Goal: Task Accomplishment & Management: Manage account settings

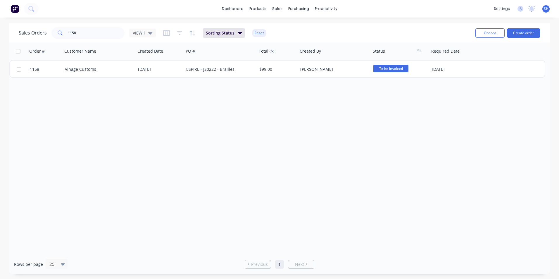
click at [264, 129] on div "Order # Customer Name Created Date PO # Total ($) Created By Status Required Da…" at bounding box center [279, 148] width 540 height 212
click at [81, 30] on input "1158" at bounding box center [96, 33] width 57 height 12
drag, startPoint x: 83, startPoint y: 33, endPoint x: 59, endPoint y: 34, distance: 23.4
click at [59, 34] on div "1158" at bounding box center [87, 33] width 73 height 12
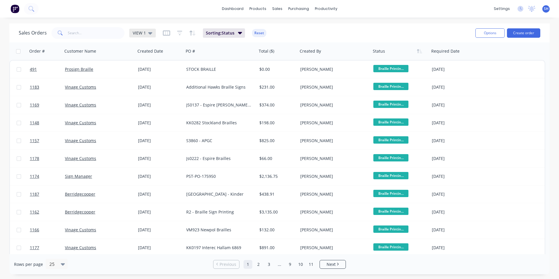
click at [149, 31] on icon at bounding box center [150, 33] width 4 height 6
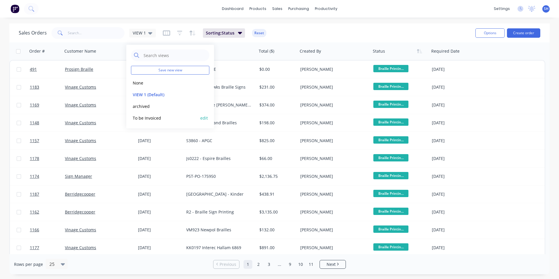
click at [157, 116] on button "To be Invoiced" at bounding box center [164, 118] width 67 height 7
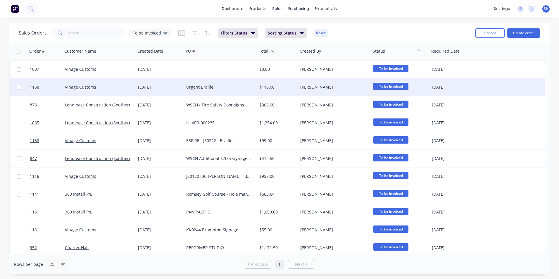
click at [238, 87] on div "Urgent Braille" at bounding box center [218, 87] width 65 height 6
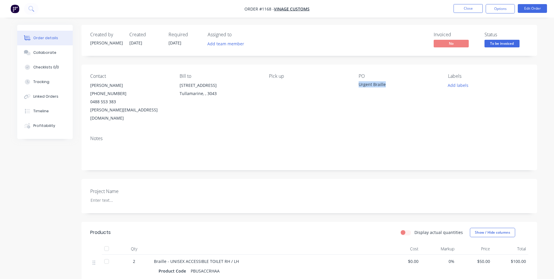
drag, startPoint x: 387, startPoint y: 86, endPoint x: 358, endPoint y: 85, distance: 29.5
click at [358, 85] on div "Contact [PERSON_NAME] [PHONE_NUMBER] [PERSON_NAME][EMAIL_ADDRESS][DOMAIN_NAME] …" at bounding box center [310, 98] width 456 height 66
copy div "Urgent Braille"
drag, startPoint x: 271, startPoint y: 9, endPoint x: 260, endPoint y: 10, distance: 10.8
click at [260, 10] on span "Order #1168 -" at bounding box center [260, 9] width 30 height 6
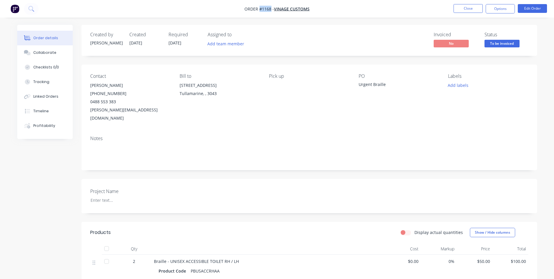
copy span "#1168"
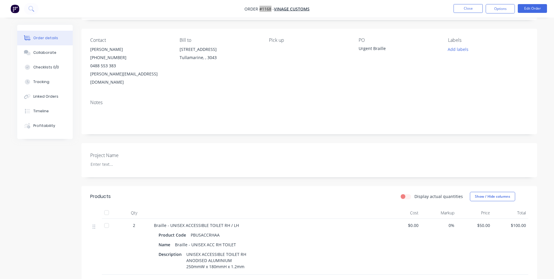
scroll to position [88, 0]
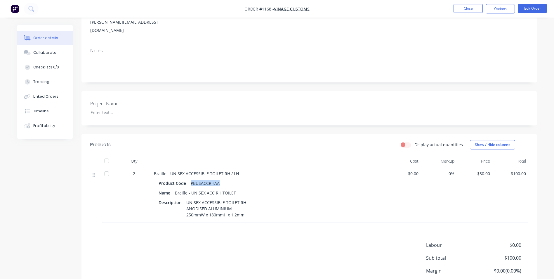
drag, startPoint x: 218, startPoint y: 175, endPoint x: 189, endPoint y: 173, distance: 29.6
click at [189, 179] on div "PBUSACCRHAA" at bounding box center [205, 183] width 34 height 8
copy div "PBUSACCRHAA"
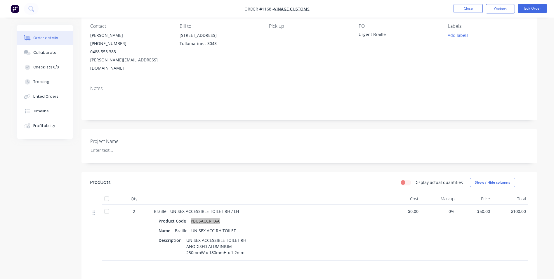
scroll to position [0, 0]
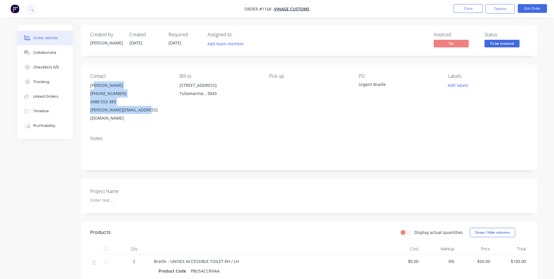
drag, startPoint x: 148, startPoint y: 109, endPoint x: 87, endPoint y: 89, distance: 63.8
click at [87, 89] on div "Contact [PERSON_NAME] [PHONE_NUMBER] [PERSON_NAME][EMAIL_ADDRESS][DOMAIN_NAME] …" at bounding box center [310, 98] width 456 height 66
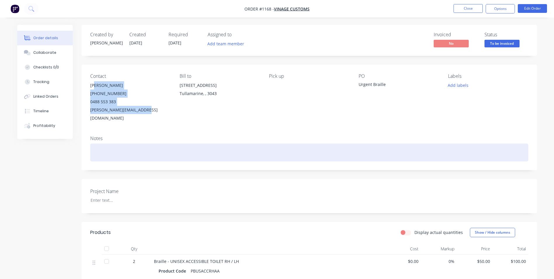
copy div "[PERSON_NAME] [PHONE_NUMBER] [PERSON_NAME][EMAIL_ADDRESS][DOMAIN_NAME]"
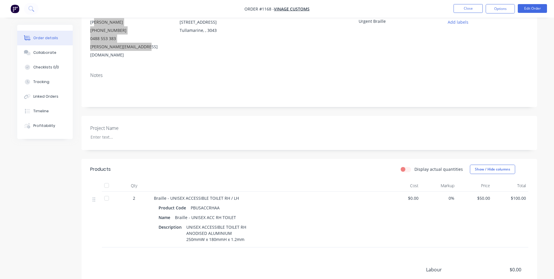
scroll to position [11, 0]
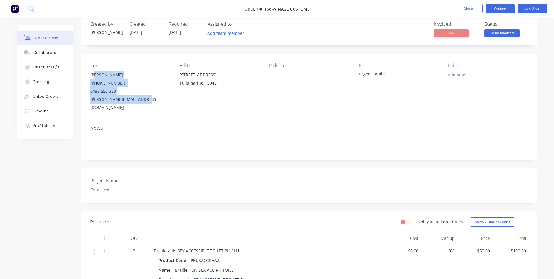
click at [506, 6] on button "Options" at bounding box center [500, 8] width 29 height 9
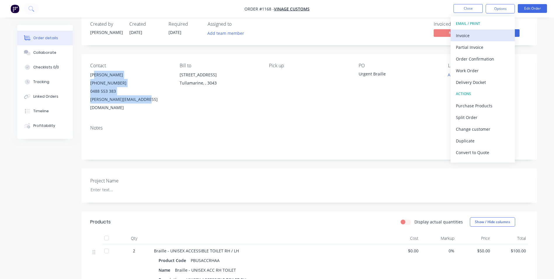
click at [479, 34] on div "Invoice" at bounding box center [483, 35] width 54 height 8
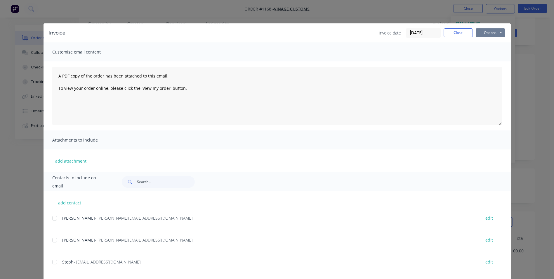
click at [491, 31] on button "Options" at bounding box center [490, 32] width 29 height 9
click at [495, 53] on button "Print" at bounding box center [494, 53] width 37 height 10
drag, startPoint x: 449, startPoint y: 33, endPoint x: 470, endPoint y: 25, distance: 22.8
click at [449, 33] on button "Close" at bounding box center [458, 32] width 29 height 9
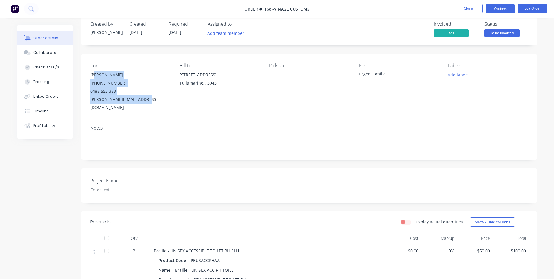
click at [498, 8] on button "Options" at bounding box center [500, 8] width 29 height 9
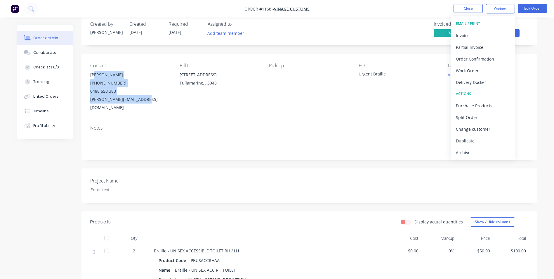
click at [482, 151] on div "Archive" at bounding box center [483, 152] width 54 height 8
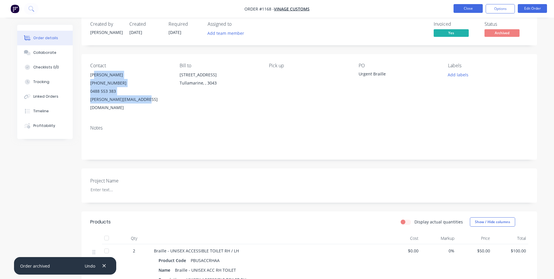
click at [474, 11] on button "Close" at bounding box center [468, 8] width 29 height 9
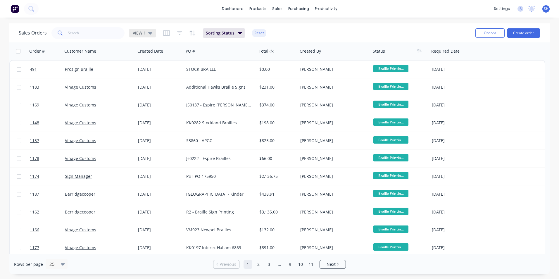
click at [150, 32] on icon at bounding box center [150, 33] width 4 height 6
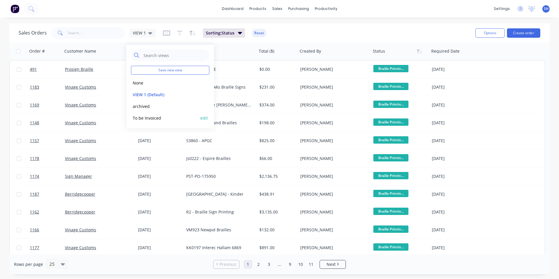
click at [160, 117] on button "To be Invoiced" at bounding box center [164, 118] width 67 height 7
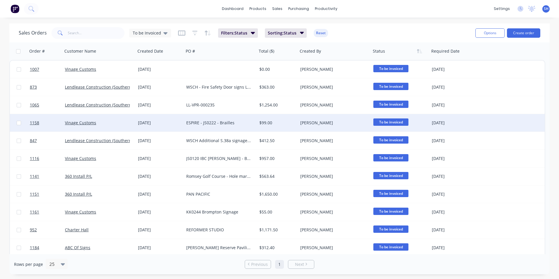
click at [340, 126] on div "[PERSON_NAME]" at bounding box center [334, 123] width 73 height 18
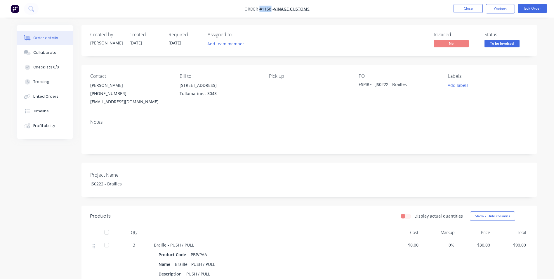
drag, startPoint x: 271, startPoint y: 8, endPoint x: 259, endPoint y: 8, distance: 11.4
click at [259, 8] on span "Order #1158 -" at bounding box center [260, 9] width 30 height 6
copy span "#1158"
drag, startPoint x: 130, startPoint y: 186, endPoint x: 81, endPoint y: 185, distance: 49.4
click at [81, 185] on div "Created by [PERSON_NAME] Created [DATE] Required [DATE] Assigned to Add team me…" at bounding box center [277, 211] width 520 height 373
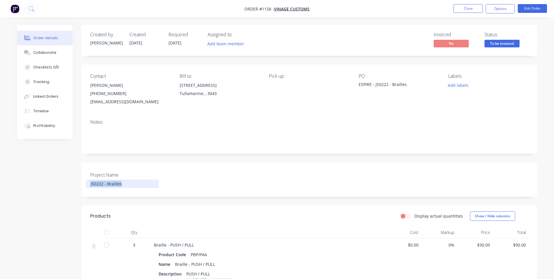
copy div "JS0222 - Brailles"
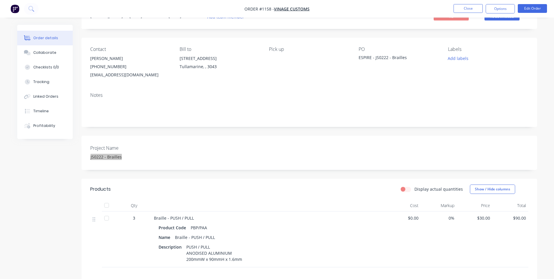
scroll to position [58, 0]
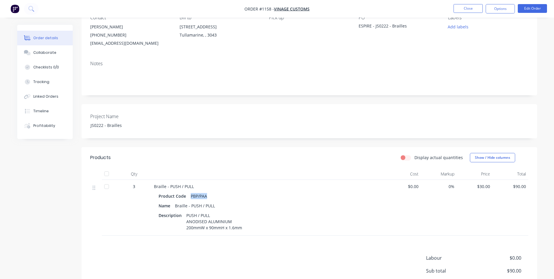
drag, startPoint x: 207, startPoint y: 197, endPoint x: 191, endPoint y: 196, distance: 16.4
click at [191, 196] on div "PBP/PAA" at bounding box center [198, 196] width 21 height 8
copy div "PBP/PAA"
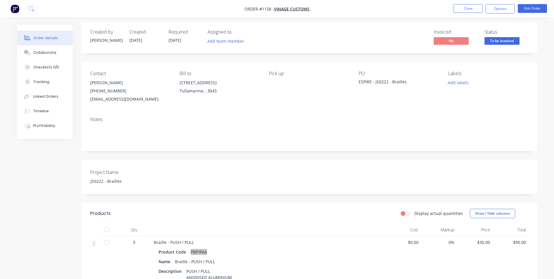
scroll to position [0, 0]
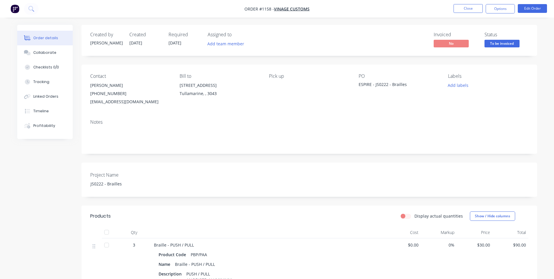
click at [132, 188] on div "Project Name JS0222 - Brailles" at bounding box center [310, 179] width 456 height 34
drag, startPoint x: 126, startPoint y: 184, endPoint x: 53, endPoint y: 173, distance: 73.6
click at [53, 174] on div "Created by [PERSON_NAME] Created [DATE] Required [DATE] Assigned to Add team me…" at bounding box center [277, 211] width 520 height 373
copy div "JS0222 - Brailles"
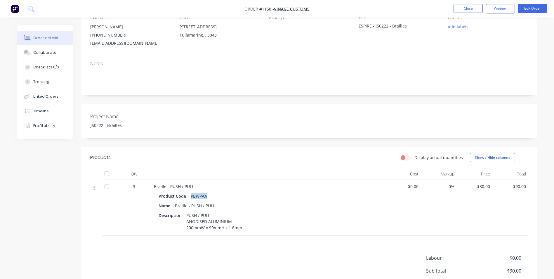
drag, startPoint x: 207, startPoint y: 196, endPoint x: 188, endPoint y: 195, distance: 19.3
click at [188, 195] on div "PBP/PAA" at bounding box center [198, 196] width 21 height 8
copy div "PBP/PAA"
drag, startPoint x: 193, startPoint y: 186, endPoint x: 169, endPoint y: 186, distance: 23.7
click at [169, 186] on span "Braille - PUSH / PULL" at bounding box center [174, 187] width 40 height 6
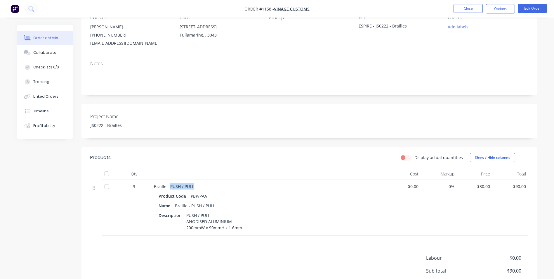
copy span "PUSH / PULL"
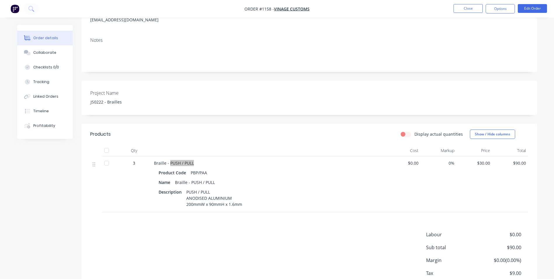
scroll to position [2, 0]
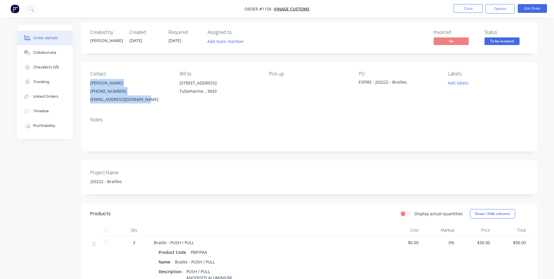
drag, startPoint x: 90, startPoint y: 81, endPoint x: 155, endPoint y: 107, distance: 70.2
click at [155, 107] on div "Contact [PERSON_NAME] [PHONE_NUMBER] [EMAIL_ADDRESS][DOMAIN_NAME] Bill to [STRE…" at bounding box center [310, 87] width 456 height 50
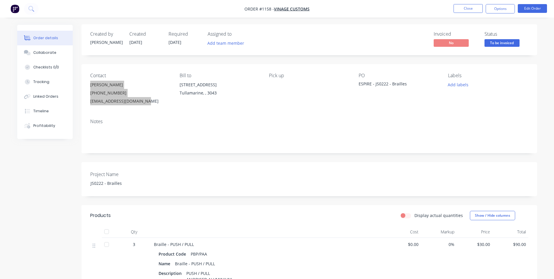
scroll to position [0, 0]
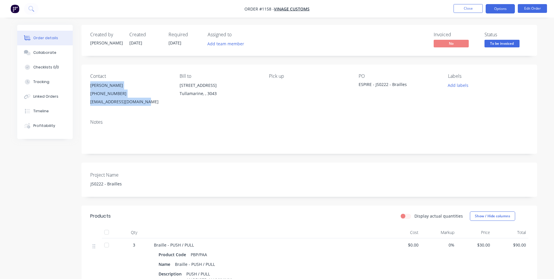
click at [504, 8] on button "Options" at bounding box center [500, 8] width 29 height 9
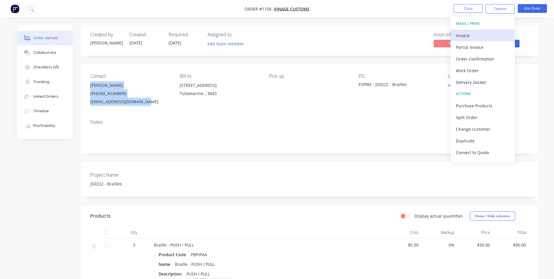
click at [477, 35] on div "Invoice" at bounding box center [483, 35] width 54 height 8
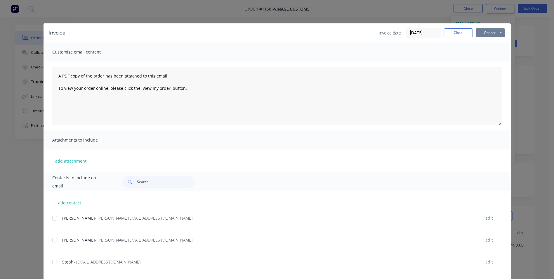
click at [497, 31] on button "Options" at bounding box center [490, 32] width 29 height 9
click at [487, 53] on button "Print" at bounding box center [494, 53] width 37 height 10
click at [458, 31] on button "Close" at bounding box center [458, 32] width 29 height 9
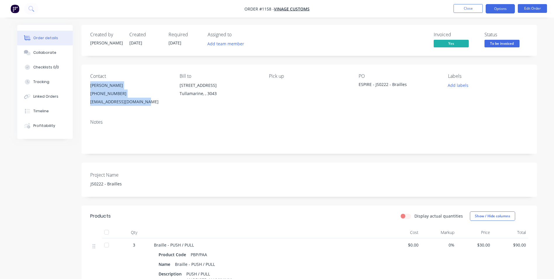
click at [512, 11] on button "Options" at bounding box center [500, 8] width 29 height 9
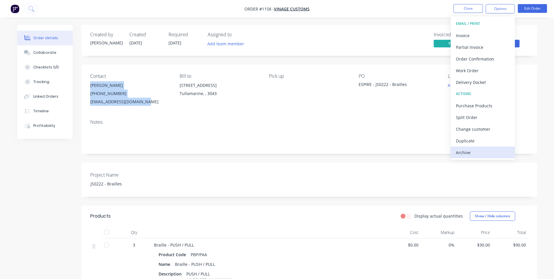
click at [493, 151] on div "Archive" at bounding box center [483, 152] width 54 height 8
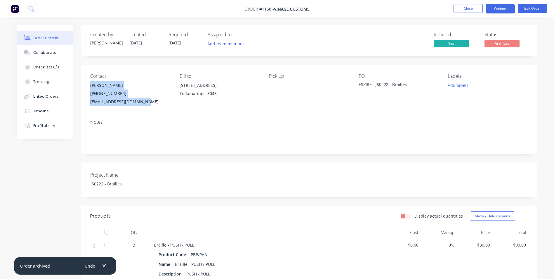
click at [489, 13] on button "Options" at bounding box center [500, 8] width 29 height 9
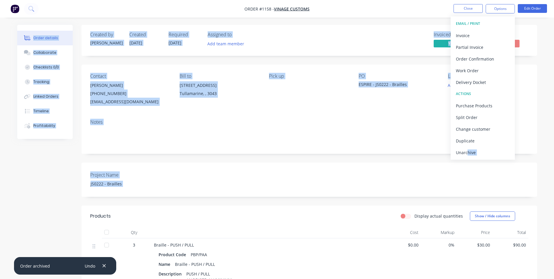
drag, startPoint x: 467, startPoint y: 158, endPoint x: 417, endPoint y: 176, distance: 53.2
click at [417, 176] on div "Order #1158 - Vinage Customs Close Options EMAIL / PRINT Invoice Partial Invoic…" at bounding box center [277, 199] width 554 height 398
click at [547, 154] on div "Order details Collaborate Checklists 0/0 Tracking Linked Orders Timeline Profit…" at bounding box center [277, 199] width 554 height 398
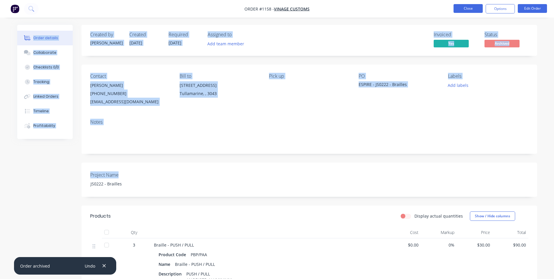
click at [474, 9] on button "Close" at bounding box center [468, 8] width 29 height 9
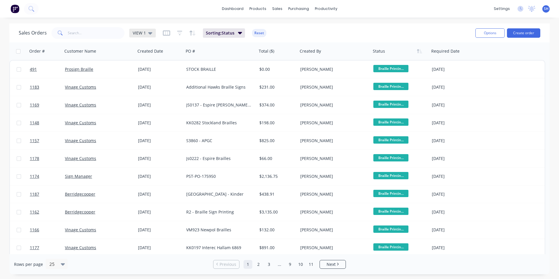
click at [140, 33] on span "VIEW 1" at bounding box center [139, 33] width 13 height 6
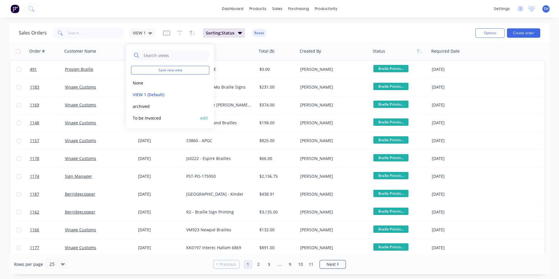
click at [154, 117] on button "To be Invoiced" at bounding box center [164, 118] width 67 height 7
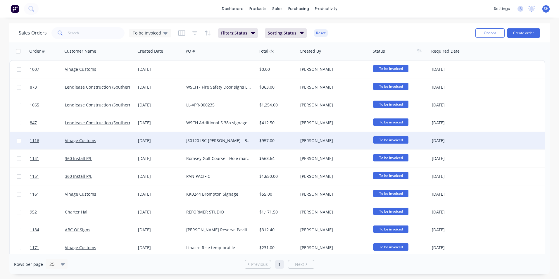
click at [121, 142] on div "Vinage Customs" at bounding box center [97, 141] width 65 height 6
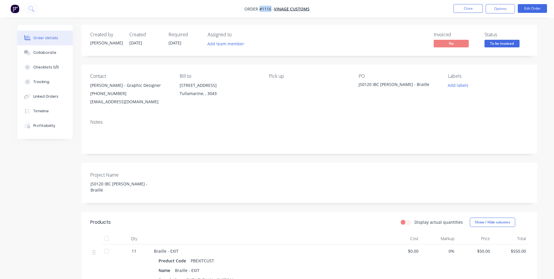
drag, startPoint x: 271, startPoint y: 7, endPoint x: 260, endPoint y: 8, distance: 11.1
click at [260, 8] on span "Order #1116 -" at bounding box center [260, 9] width 30 height 6
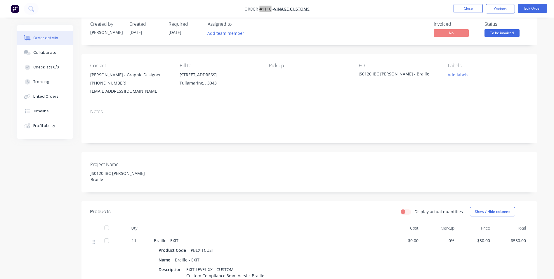
scroll to position [29, 0]
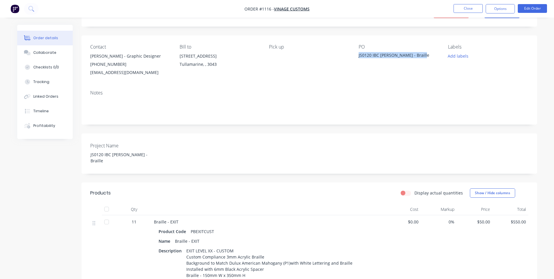
drag, startPoint x: 423, startPoint y: 56, endPoint x: 358, endPoint y: 53, distance: 65.5
click at [358, 53] on div "Contact [PERSON_NAME] - Graphic Designer [PHONE_NUMBER] [EMAIL_ADDRESS][DOMAIN_…" at bounding box center [310, 60] width 456 height 50
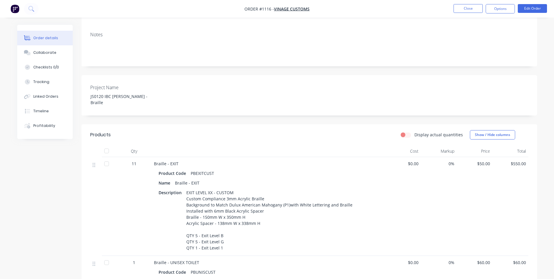
scroll to position [88, 0]
drag, startPoint x: 212, startPoint y: 166, endPoint x: 190, endPoint y: 166, distance: 22.5
click at [190, 169] on div "PBEXITCUST" at bounding box center [202, 173] width 28 height 8
drag, startPoint x: 244, startPoint y: 210, endPoint x: 202, endPoint y: 208, distance: 42.4
click at [202, 208] on div "EXIT LEVEL XX - CUSTOM Custom Compliance 3mm Acrylic Braille Background to Matc…" at bounding box center [269, 220] width 171 height 64
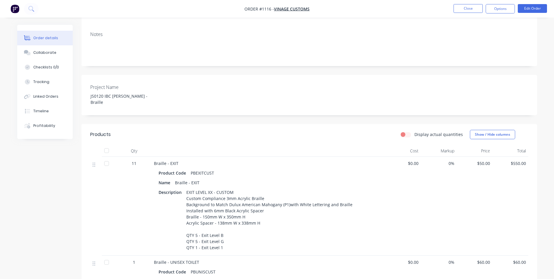
click at [294, 245] on div "Braille - EXIT Product Code PBEXITCUST Name Braille - EXIT Description EXIT LEV…" at bounding box center [269, 206] width 234 height 99
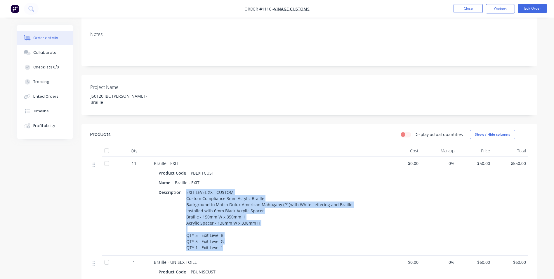
drag, startPoint x: 187, startPoint y: 185, endPoint x: 226, endPoint y: 240, distance: 68.2
click at [226, 240] on div "EXIT LEVEL XX - CUSTOM Custom Compliance 3mm Acrylic Braille Background to Matc…" at bounding box center [269, 220] width 171 height 64
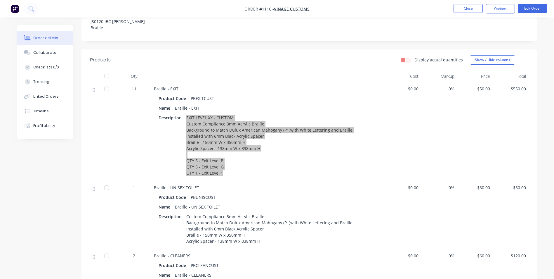
scroll to position [175, 0]
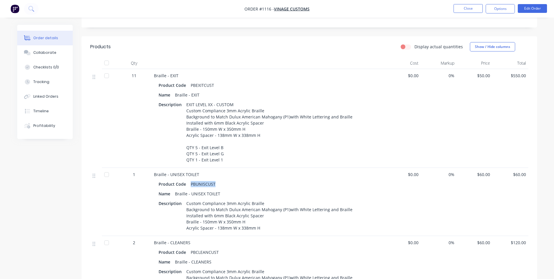
drag, startPoint x: 214, startPoint y: 179, endPoint x: 190, endPoint y: 178, distance: 23.7
click at [190, 180] on div "PBUNISCUST" at bounding box center [203, 184] width 30 height 8
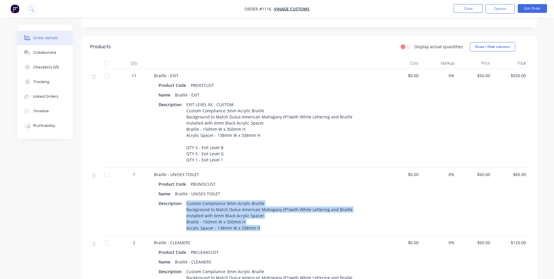
drag, startPoint x: 186, startPoint y: 197, endPoint x: 279, endPoint y: 225, distance: 97.1
click at [279, 225] on div "Custom Compliance 3mm Acrylic Braille Background to Match Dulux American Mahoga…" at bounding box center [269, 215] width 171 height 33
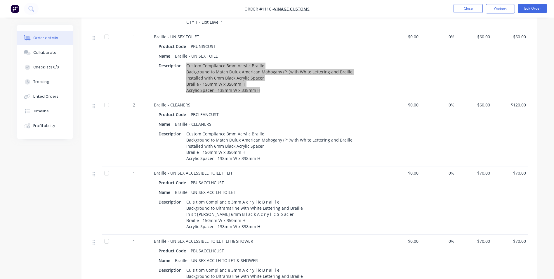
scroll to position [321, 0]
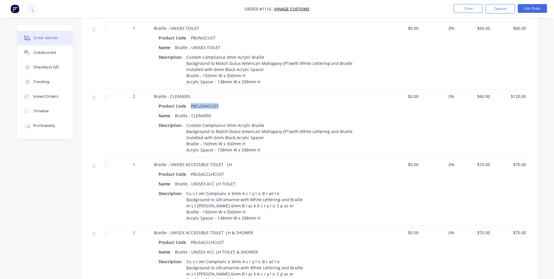
drag, startPoint x: 219, startPoint y: 101, endPoint x: 190, endPoint y: 98, distance: 28.7
click at [190, 102] on div "PBCLEANCUST" at bounding box center [204, 106] width 33 height 8
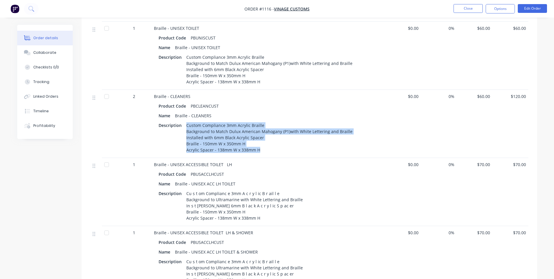
drag, startPoint x: 186, startPoint y: 120, endPoint x: 259, endPoint y: 150, distance: 78.7
click at [259, 150] on div "Braille - CLEANERS Product Code PBCLEANCUST Name Braille - CLEANERS Description…" at bounding box center [269, 124] width 234 height 68
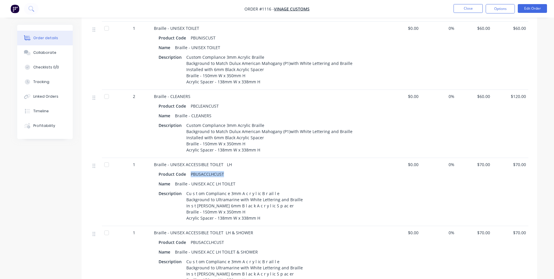
drag, startPoint x: 223, startPoint y: 167, endPoint x: 188, endPoint y: 168, distance: 35.4
click at [188, 170] on div "PBUSACCLHCUST" at bounding box center [207, 174] width 38 height 8
click at [274, 172] on div "Product Code PBUSACCLHCUST" at bounding box center [269, 174] width 220 height 8
drag, startPoint x: 186, startPoint y: 187, endPoint x: 258, endPoint y: 217, distance: 78.0
click at [258, 217] on div "Braille - UNISEX ACCESSIBLE TOILET LH Product Code PBUSACCLHCUST Name Braille -…" at bounding box center [269, 192] width 234 height 68
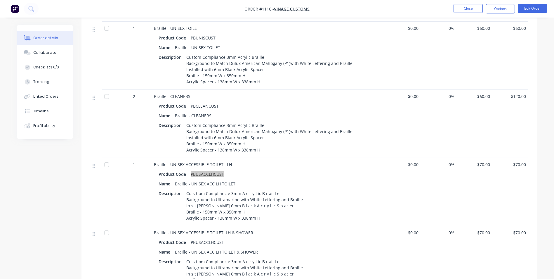
scroll to position [380, 0]
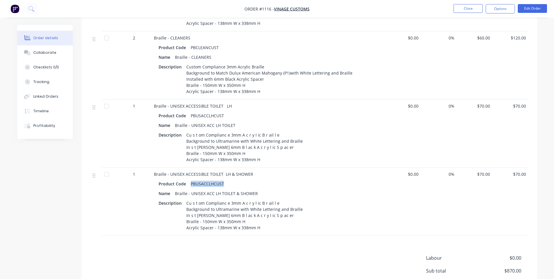
drag, startPoint x: 222, startPoint y: 179, endPoint x: 190, endPoint y: 177, distance: 31.9
click at [190, 179] on div "PBUSACCLHCUST" at bounding box center [207, 183] width 38 height 8
drag, startPoint x: 186, startPoint y: 196, endPoint x: 271, endPoint y: 224, distance: 89.0
click at [271, 224] on div "Cu s t om Complianc e 3mm A c r y l ic B r ail l e Background to Ultramarine wi…" at bounding box center [244, 215] width 121 height 33
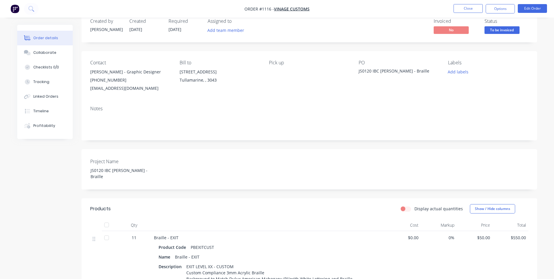
scroll to position [0, 0]
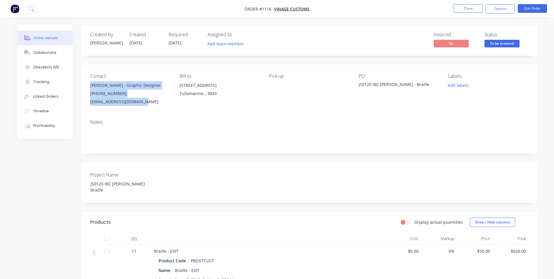
drag, startPoint x: 91, startPoint y: 85, endPoint x: 143, endPoint y: 108, distance: 57.6
click at [143, 108] on div "Contact [PERSON_NAME] - Graphic Designer [PHONE_NUMBER] [EMAIL_ADDRESS][DOMAIN_…" at bounding box center [310, 90] width 456 height 50
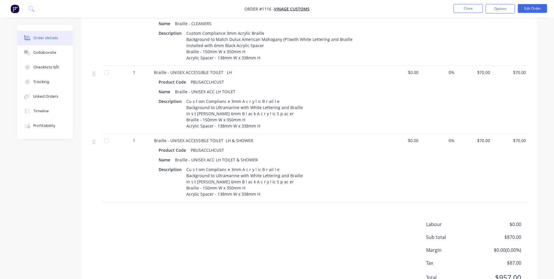
scroll to position [435, 0]
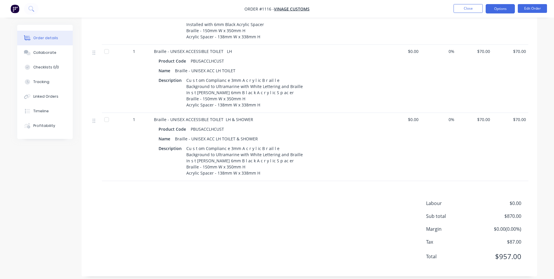
click at [507, 7] on button "Options" at bounding box center [500, 8] width 29 height 9
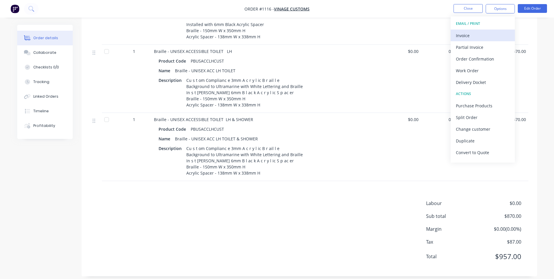
click at [483, 32] on div "Invoice" at bounding box center [483, 35] width 54 height 8
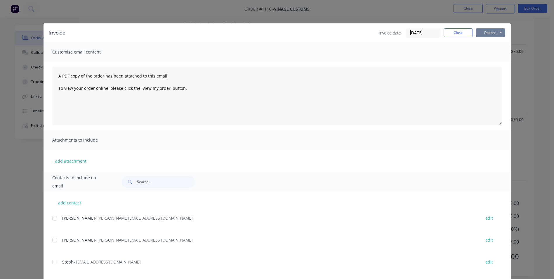
click at [498, 34] on button "Options" at bounding box center [490, 32] width 29 height 9
click at [495, 52] on button "Print" at bounding box center [494, 53] width 37 height 10
drag, startPoint x: 462, startPoint y: 35, endPoint x: 470, endPoint y: 31, distance: 8.9
click at [462, 34] on button "Close" at bounding box center [458, 32] width 29 height 9
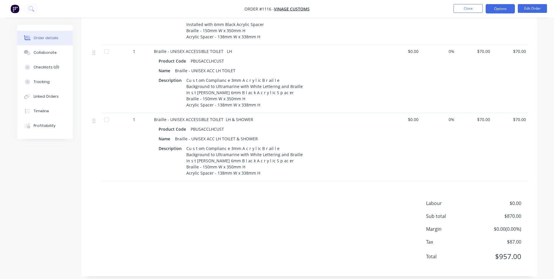
click at [503, 8] on button "Options" at bounding box center [500, 8] width 29 height 9
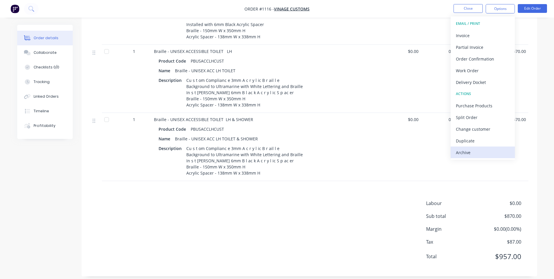
click at [478, 151] on div "Archive" at bounding box center [483, 152] width 54 height 8
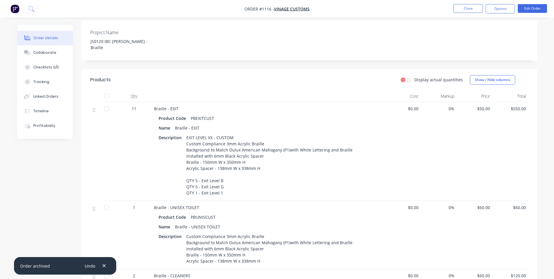
scroll to position [0, 0]
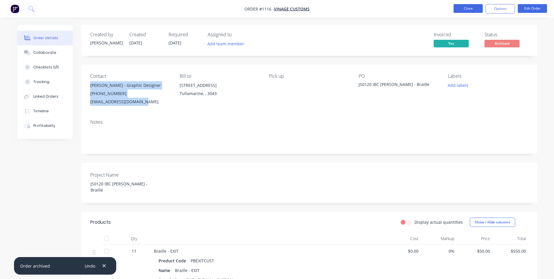
click at [472, 8] on button "Close" at bounding box center [468, 8] width 29 height 9
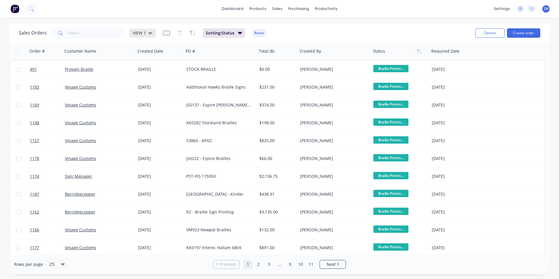
click at [145, 34] on span "VIEW 1" at bounding box center [139, 33] width 13 height 6
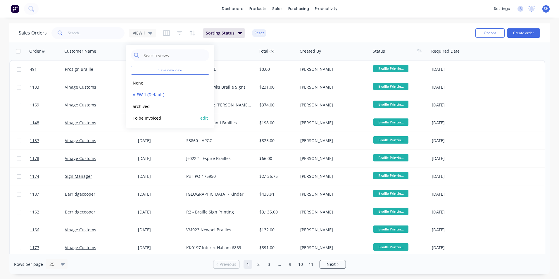
click at [142, 121] on button "To be Invoiced" at bounding box center [164, 118] width 67 height 7
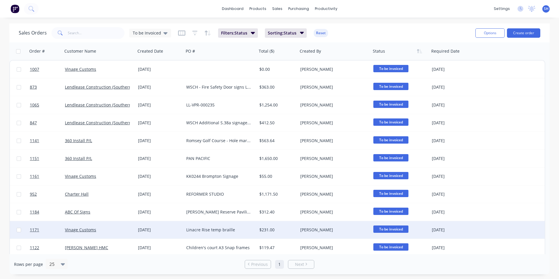
click at [121, 230] on div "Vinage Customs" at bounding box center [97, 230] width 65 height 6
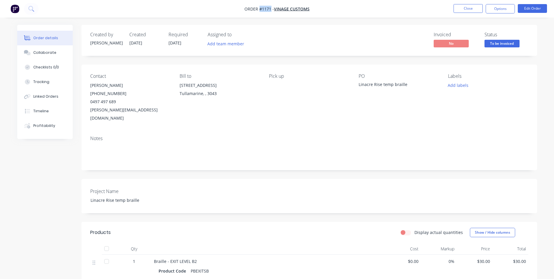
drag, startPoint x: 270, startPoint y: 9, endPoint x: 259, endPoint y: 11, distance: 11.0
click at [259, 11] on span "Order #1171 -" at bounding box center [260, 9] width 30 height 6
drag, startPoint x: 409, startPoint y: 86, endPoint x: 359, endPoint y: 88, distance: 50.3
click at [359, 88] on div "Linacre Rise temp braille" at bounding box center [395, 85] width 73 height 8
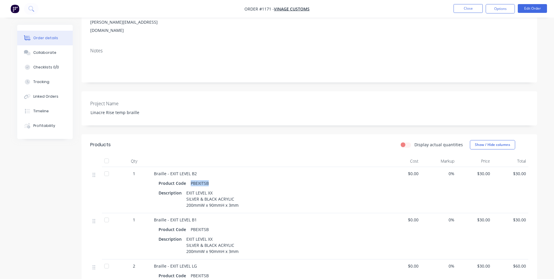
drag, startPoint x: 208, startPoint y: 176, endPoint x: 190, endPoint y: 178, distance: 17.9
click at [190, 179] on div "PBEXITSB" at bounding box center [199, 183] width 23 height 8
drag, startPoint x: 186, startPoint y: 185, endPoint x: 239, endPoint y: 197, distance: 54.6
click at [239, 197] on div "EXIT LEVEL XX SILVER & BLACK ACRYLIC 200mmW x 90mmH x 3mm" at bounding box center [212, 198] width 57 height 21
drag, startPoint x: 197, startPoint y: 166, endPoint x: 170, endPoint y: 167, distance: 26.6
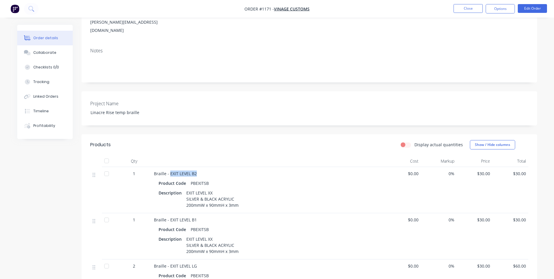
click at [170, 170] on div "Braille - EXIT LEVEL B2" at bounding box center [268, 173] width 229 height 6
drag, startPoint x: 209, startPoint y: 222, endPoint x: 190, endPoint y: 221, distance: 19.0
click at [190, 225] on div "PBEXITSB" at bounding box center [199, 229] width 23 height 8
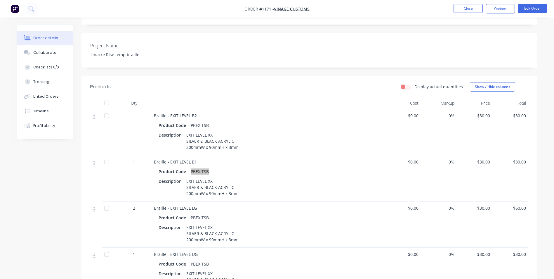
scroll to position [146, 0]
drag, startPoint x: 197, startPoint y: 153, endPoint x: 169, endPoint y: 153, distance: 27.8
click at [169, 158] on div "Braille - EXIT LEVEL B1" at bounding box center [268, 161] width 229 height 6
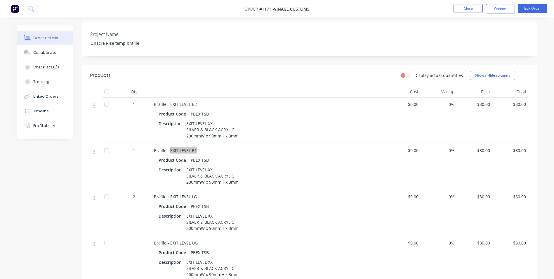
scroll to position [175, 0]
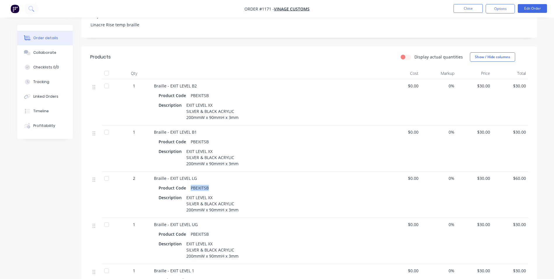
drag, startPoint x: 207, startPoint y: 180, endPoint x: 189, endPoint y: 181, distance: 18.4
click at [189, 184] on div "PBEXITSB" at bounding box center [199, 188] width 23 height 8
drag, startPoint x: 197, startPoint y: 216, endPoint x: 170, endPoint y: 217, distance: 27.5
click at [170, 221] on div "Braille - EXIT LEVEL UG" at bounding box center [268, 224] width 229 height 6
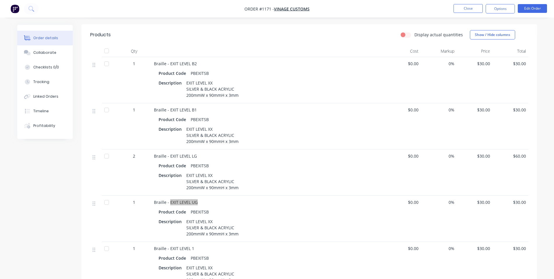
scroll to position [263, 0]
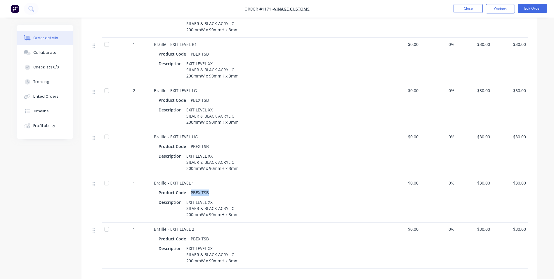
drag, startPoint x: 208, startPoint y: 185, endPoint x: 191, endPoint y: 184, distance: 17.0
click at [191, 188] on div "PBEXITSB" at bounding box center [199, 192] width 23 height 8
drag, startPoint x: 188, startPoint y: 176, endPoint x: 169, endPoint y: 176, distance: 18.1
click at [169, 180] on div "Braille - EXIT LEVEL 1" at bounding box center [268, 183] width 229 height 6
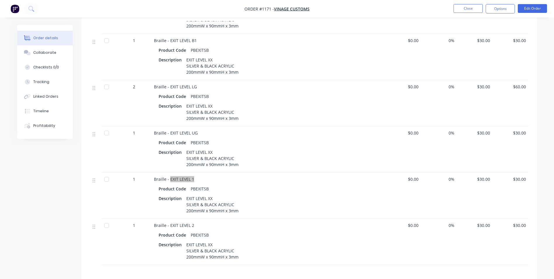
scroll to position [321, 0]
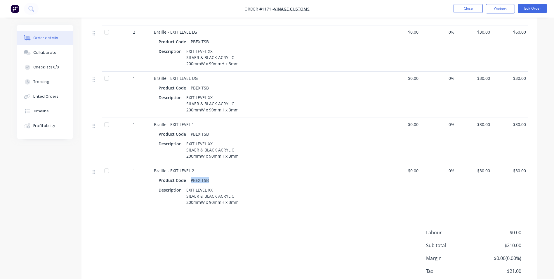
drag, startPoint x: 208, startPoint y: 172, endPoint x: 191, endPoint y: 172, distance: 16.7
click at [191, 176] on div "PBEXITSB" at bounding box center [199, 180] width 23 height 8
drag, startPoint x: 182, startPoint y: 162, endPoint x: 189, endPoint y: 160, distance: 7.3
click at [182, 168] on span "Braille - EXIT LEVEL 2" at bounding box center [174, 171] width 40 height 6
drag, startPoint x: 193, startPoint y: 163, endPoint x: 169, endPoint y: 164, distance: 24.0
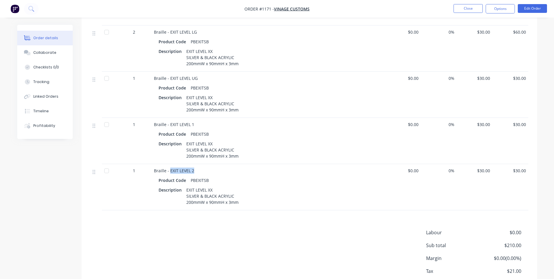
click at [169, 167] on div "Braille - EXIT LEVEL 2" at bounding box center [268, 170] width 229 height 6
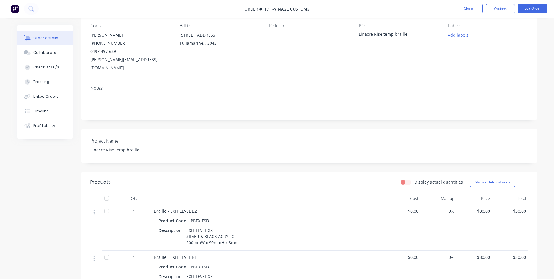
scroll to position [0, 0]
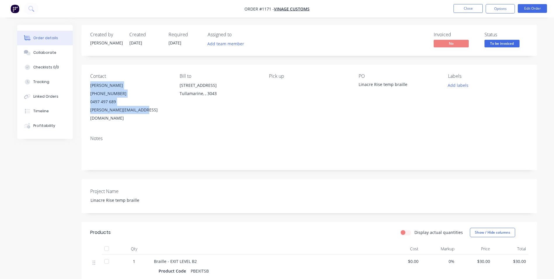
drag, startPoint x: 90, startPoint y: 86, endPoint x: 146, endPoint y: 115, distance: 62.9
click at [146, 115] on div "Contact [PERSON_NAME] [PHONE_NUMBER] [EMAIL_ADDRESS][DOMAIN_NAME] Bill to [STRE…" at bounding box center [310, 98] width 456 height 66
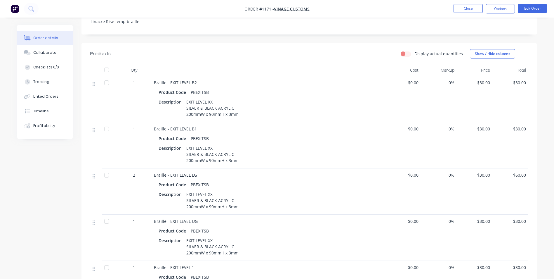
scroll to position [173, 0]
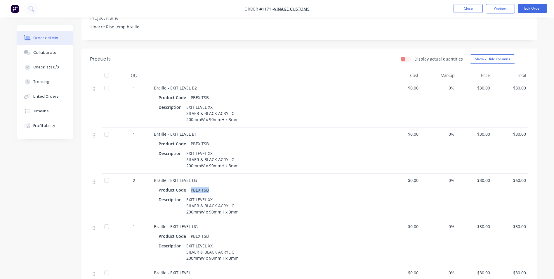
drag, startPoint x: 207, startPoint y: 181, endPoint x: 188, endPoint y: 180, distance: 18.4
click at [188, 186] on div "PBEXITSB" at bounding box center [199, 190] width 23 height 8
drag, startPoint x: 197, startPoint y: 172, endPoint x: 169, endPoint y: 174, distance: 27.5
click at [169, 177] on div "Braille - EXIT LEVEL LG" at bounding box center [268, 180] width 229 height 6
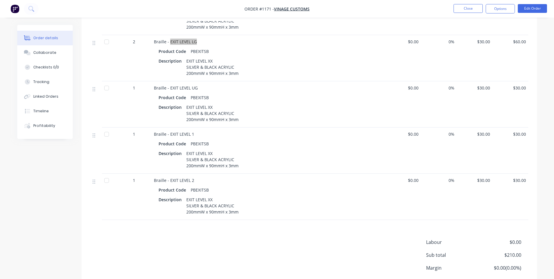
scroll to position [349, 0]
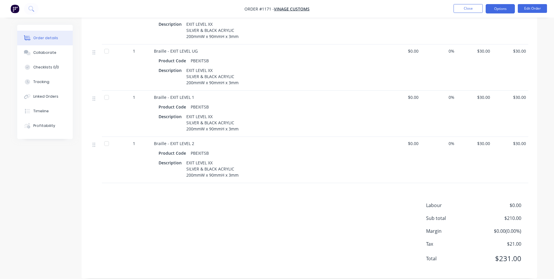
click at [507, 8] on button "Options" at bounding box center [500, 8] width 29 height 9
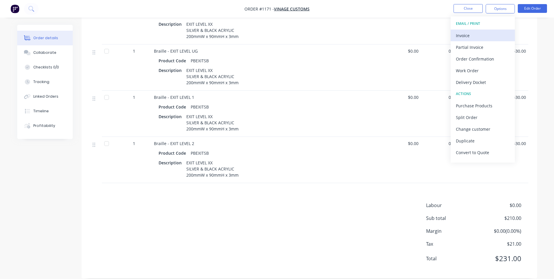
click at [469, 30] on button "Invoice" at bounding box center [483, 36] width 64 height 12
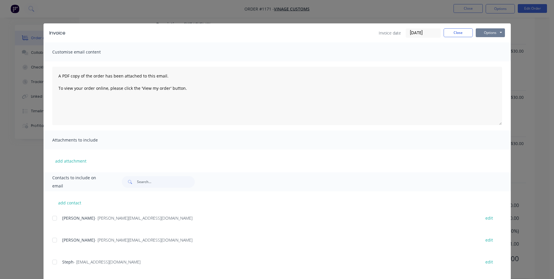
click at [484, 34] on button "Options" at bounding box center [490, 32] width 29 height 9
click at [478, 52] on button "Print" at bounding box center [494, 53] width 37 height 10
drag, startPoint x: 445, startPoint y: 34, endPoint x: 463, endPoint y: 27, distance: 18.4
click at [446, 33] on button "Close" at bounding box center [458, 32] width 29 height 9
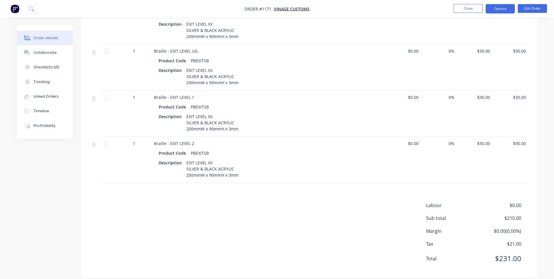
click at [492, 12] on button "Options" at bounding box center [500, 8] width 29 height 9
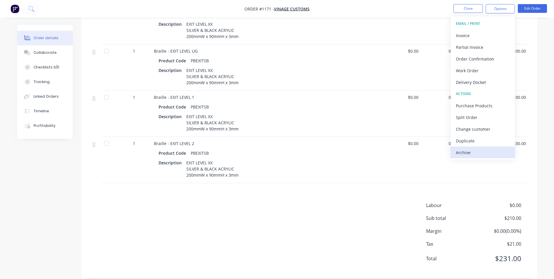
click at [469, 150] on div "Archive" at bounding box center [483, 152] width 54 height 8
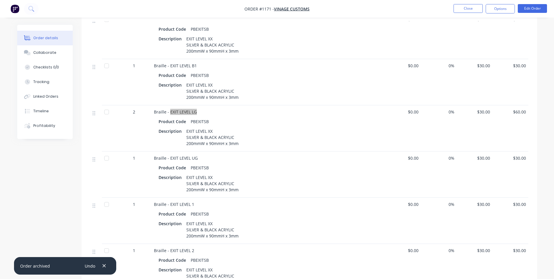
scroll to position [232, 0]
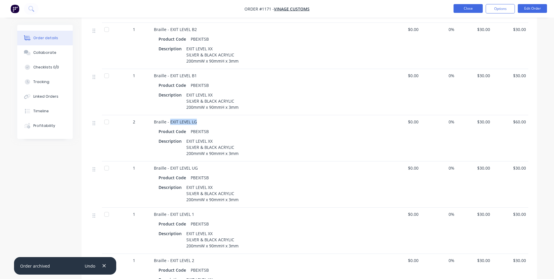
click at [473, 7] on button "Close" at bounding box center [468, 8] width 29 height 9
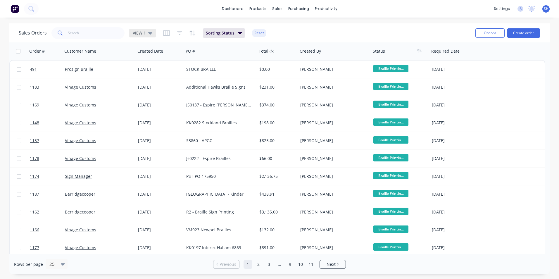
click at [149, 34] on icon at bounding box center [150, 33] width 4 height 6
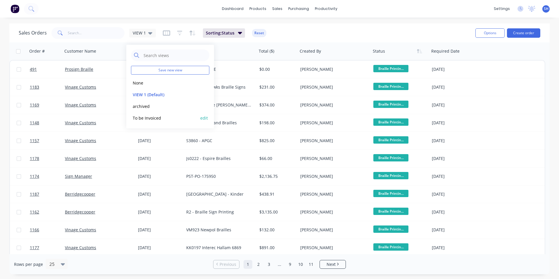
click at [146, 117] on button "To be Invoiced" at bounding box center [164, 118] width 67 height 7
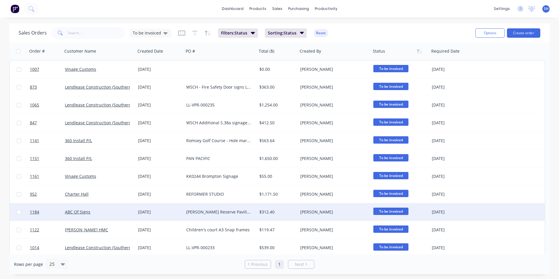
click at [115, 213] on div "ABC Of Signs" at bounding box center [97, 212] width 65 height 6
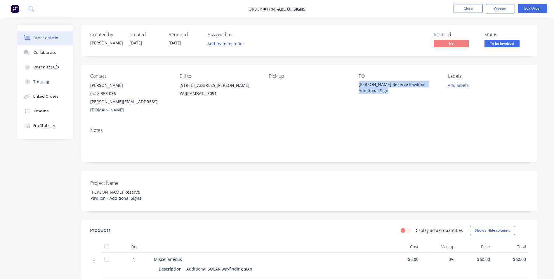
drag, startPoint x: 390, startPoint y: 90, endPoint x: 358, endPoint y: 84, distance: 33.3
click at [358, 84] on div "Contact [PERSON_NAME] [PHONE_NUMBER] [PERSON_NAME][EMAIL_ADDRESS][DOMAIN_NAME] …" at bounding box center [310, 94] width 456 height 58
drag, startPoint x: 274, startPoint y: 7, endPoint x: 264, endPoint y: 8, distance: 10.5
click at [264, 8] on span "Order #1184 -" at bounding box center [264, 9] width 30 height 6
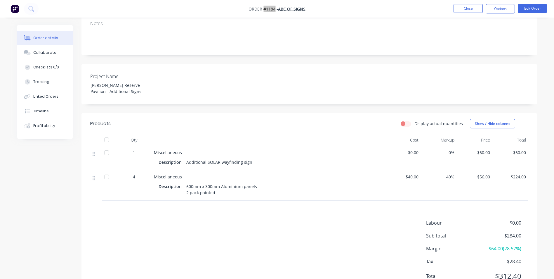
scroll to position [124, 0]
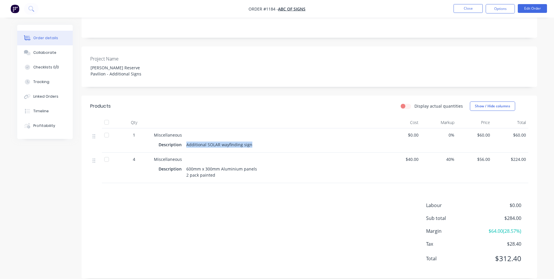
drag, startPoint x: 251, startPoint y: 136, endPoint x: 185, endPoint y: 140, distance: 66.8
click at [185, 140] on div "Additional SOLAR wayfinding sign" at bounding box center [219, 144] width 71 height 8
drag, startPoint x: 213, startPoint y: 167, endPoint x: 186, endPoint y: 158, distance: 28.9
click at [186, 165] on div "600mm x 300mm Aluminium panels 2 pack painted" at bounding box center [221, 172] width 75 height 15
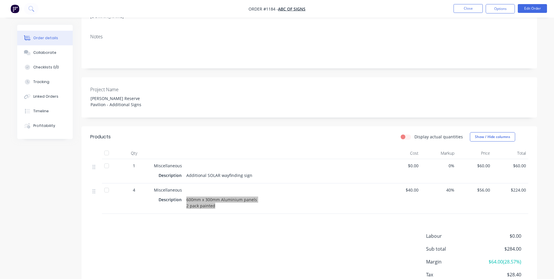
scroll to position [37, 0]
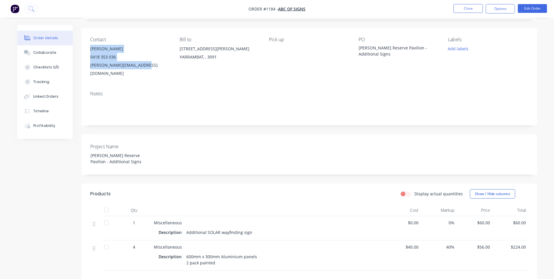
drag, startPoint x: 90, startPoint y: 47, endPoint x: 144, endPoint y: 68, distance: 58.4
click at [144, 68] on div "Contact [PERSON_NAME] [PHONE_NUMBER] [PERSON_NAME][EMAIL_ADDRESS][DOMAIN_NAME] …" at bounding box center [310, 57] width 456 height 58
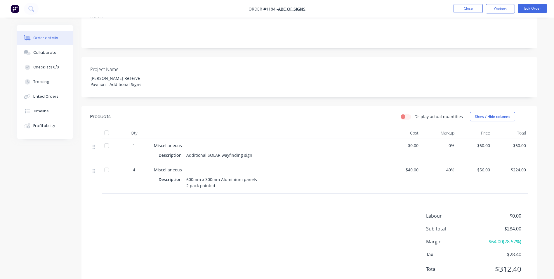
scroll to position [124, 0]
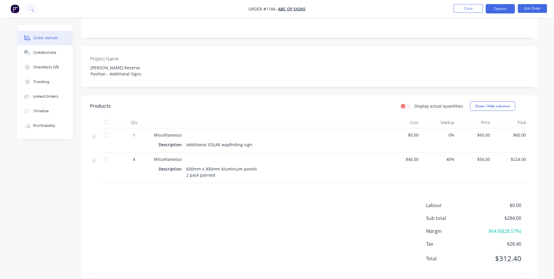
click at [503, 9] on button "Options" at bounding box center [500, 8] width 29 height 9
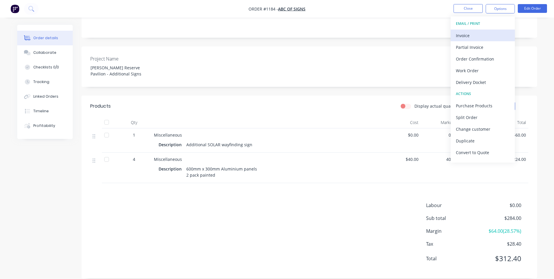
click at [471, 35] on div "Invoice" at bounding box center [483, 35] width 54 height 8
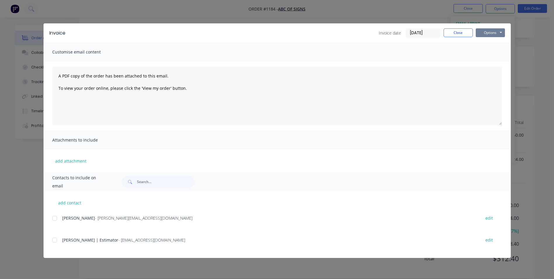
click at [488, 33] on button "Options" at bounding box center [490, 32] width 29 height 9
click at [496, 52] on button "Print" at bounding box center [494, 53] width 37 height 10
click at [455, 38] on div "Invoice Invoice date [DATE] Close Options Preview Print Email" at bounding box center [278, 32] width 468 height 19
click at [464, 34] on button "Close" at bounding box center [458, 32] width 29 height 9
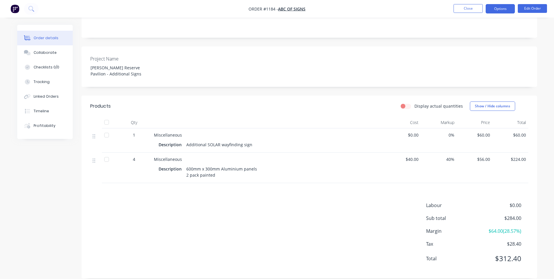
click at [495, 11] on button "Options" at bounding box center [500, 8] width 29 height 9
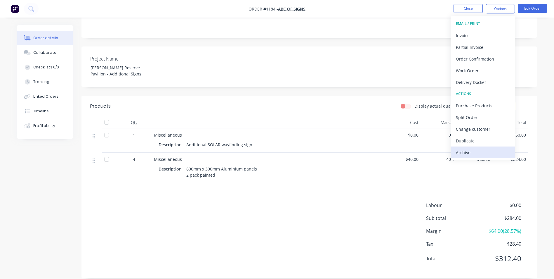
click at [481, 154] on div "Archive" at bounding box center [483, 152] width 54 height 8
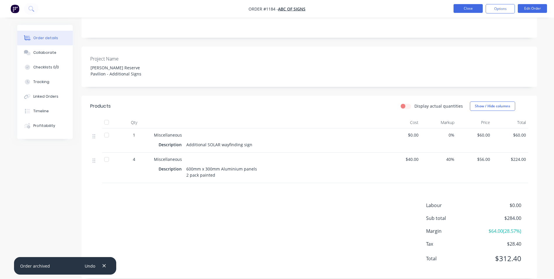
click at [467, 11] on button "Close" at bounding box center [468, 8] width 29 height 9
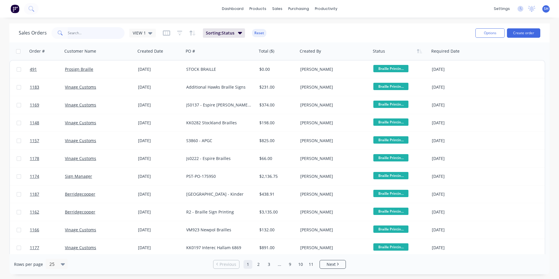
click at [91, 37] on input "text" at bounding box center [96, 33] width 57 height 12
type input "ABC"
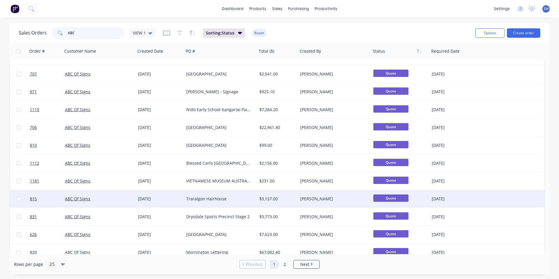
scroll to position [252, 0]
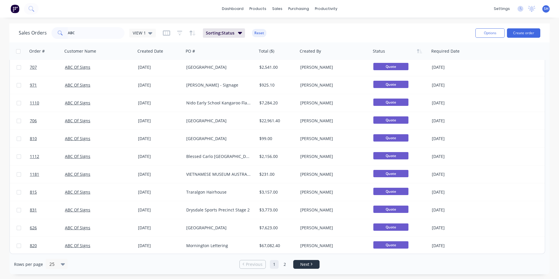
click at [299, 262] on link "Next" at bounding box center [306, 264] width 26 height 6
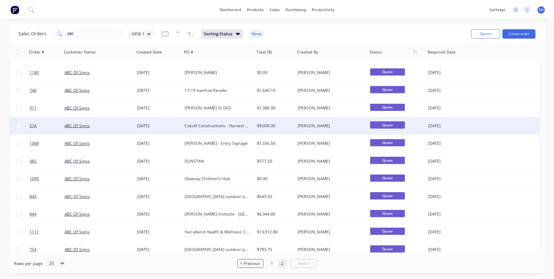
scroll to position [91, 0]
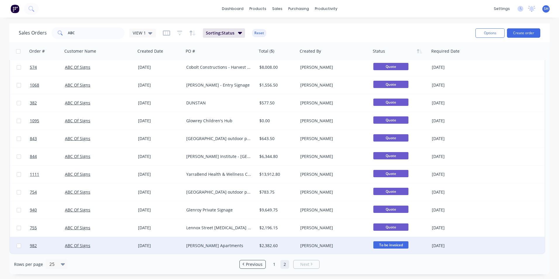
click at [106, 241] on div "ABC Of Signs" at bounding box center [99, 246] width 73 height 18
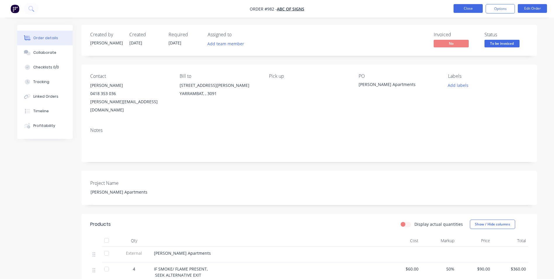
click at [471, 10] on button "Close" at bounding box center [468, 8] width 29 height 9
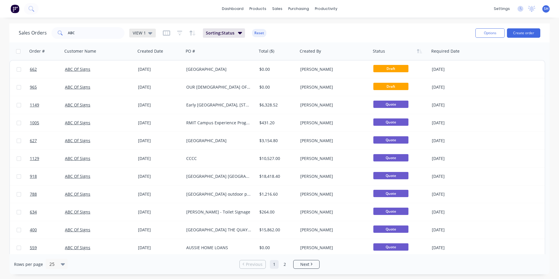
click at [143, 31] on span "VIEW 1" at bounding box center [139, 33] width 13 height 6
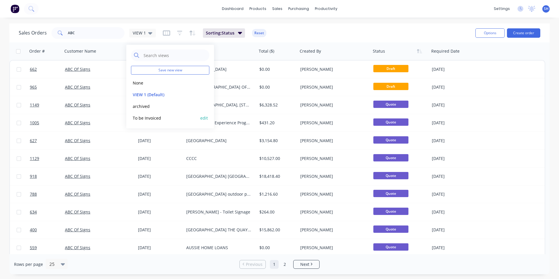
click at [163, 116] on button "To be Invoiced" at bounding box center [164, 118] width 67 height 7
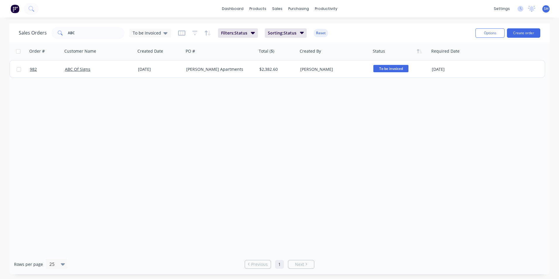
click at [96, 40] on div "Sales Orders ABC To be Invoiced Filters: Status Sorting: Status Reset" at bounding box center [245, 33] width 452 height 14
click at [90, 32] on input "ABC" at bounding box center [96, 33] width 57 height 12
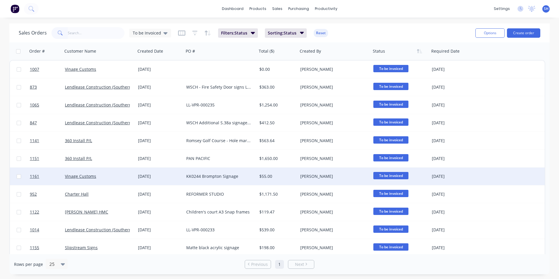
click at [240, 179] on div "KK0244 Brompton Signage" at bounding box center [218, 176] width 65 height 6
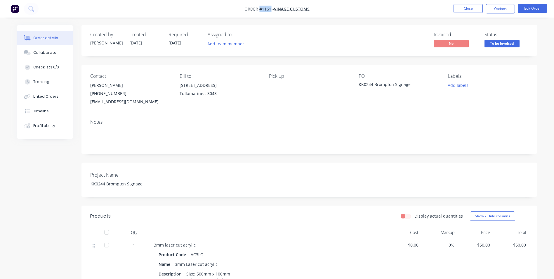
drag, startPoint x: 270, startPoint y: 9, endPoint x: 259, endPoint y: 9, distance: 10.8
click at [259, 9] on span "Order #1161 -" at bounding box center [260, 9] width 30 height 6
drag, startPoint x: 415, startPoint y: 86, endPoint x: 355, endPoint y: 90, distance: 60.0
click at [355, 90] on div "Contact [PERSON_NAME] [PHONE_NUMBER] [EMAIL_ADDRESS][DOMAIN_NAME] Bill to [STRE…" at bounding box center [310, 90] width 456 height 50
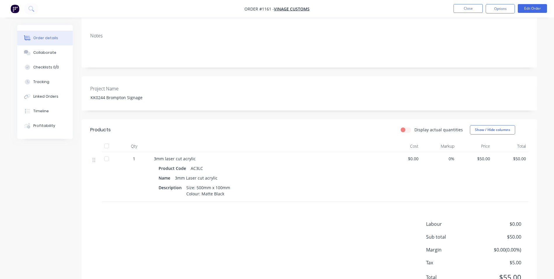
scroll to position [88, 0]
drag, startPoint x: 176, startPoint y: 176, endPoint x: 226, endPoint y: 192, distance: 52.4
click at [226, 192] on div "Product Code AC3LC Name 3mm Laser cut acrylic Description Size: 500mm x 100mm C…" at bounding box center [268, 178] width 229 height 35
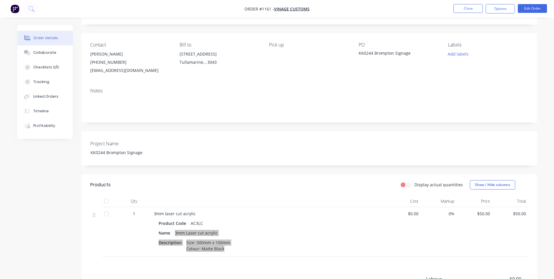
scroll to position [0, 0]
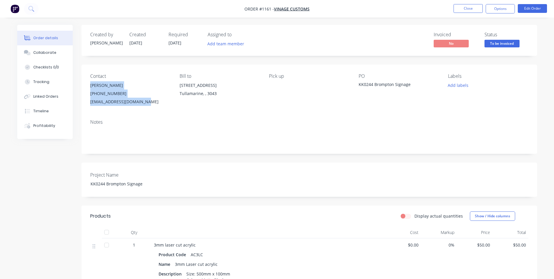
drag, startPoint x: 148, startPoint y: 102, endPoint x: 90, endPoint y: 86, distance: 60.1
click at [90, 86] on div "Contact [PERSON_NAME] [PHONE_NUMBER] [EMAIL_ADDRESS][DOMAIN_NAME] Bill to [STRE…" at bounding box center [310, 90] width 456 height 50
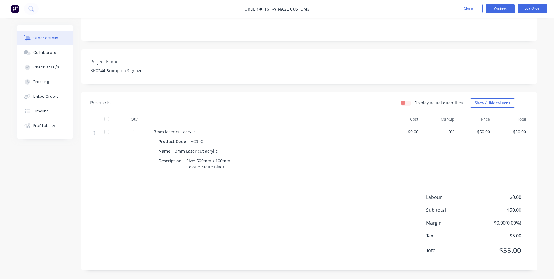
drag, startPoint x: 502, startPoint y: 9, endPoint x: 500, endPoint y: 12, distance: 4.1
click at [502, 9] on button "Options" at bounding box center [500, 8] width 29 height 9
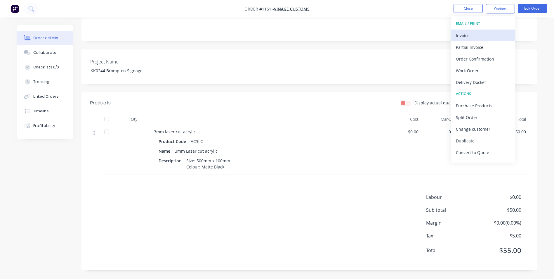
click at [474, 31] on div "Invoice" at bounding box center [483, 35] width 54 height 8
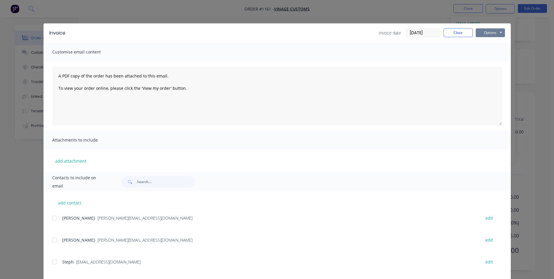
click at [488, 34] on button "Options" at bounding box center [490, 32] width 29 height 9
click at [483, 53] on button "Print" at bounding box center [494, 53] width 37 height 10
drag, startPoint x: 454, startPoint y: 34, endPoint x: 503, endPoint y: 13, distance: 53.3
click at [458, 33] on button "Close" at bounding box center [458, 32] width 29 height 9
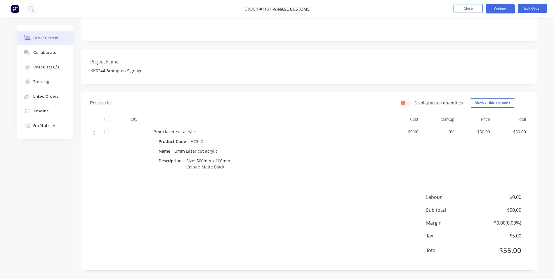
click at [503, 8] on button "Options" at bounding box center [500, 8] width 29 height 9
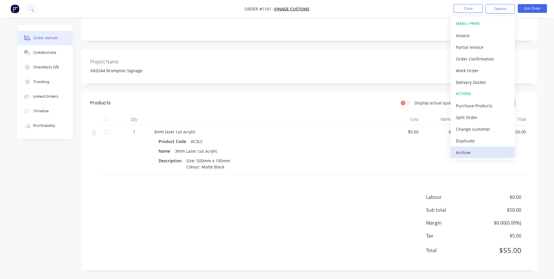
click at [492, 151] on div "Archive" at bounding box center [483, 152] width 54 height 8
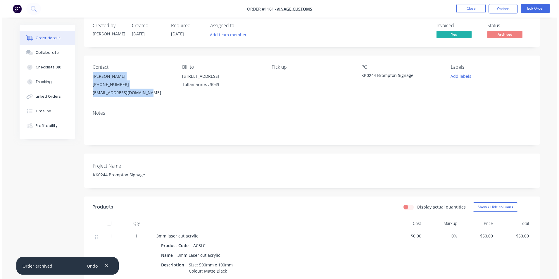
scroll to position [0, 0]
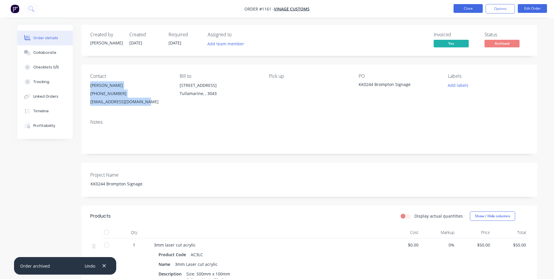
click at [466, 11] on button "Close" at bounding box center [468, 8] width 29 height 9
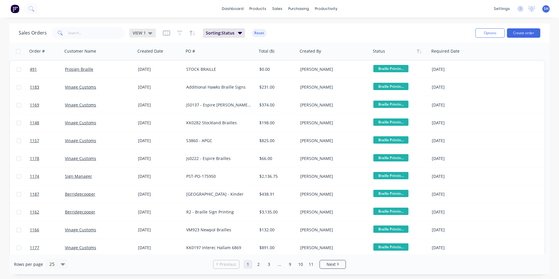
click at [147, 32] on div "VIEW 1" at bounding box center [143, 32] width 20 height 5
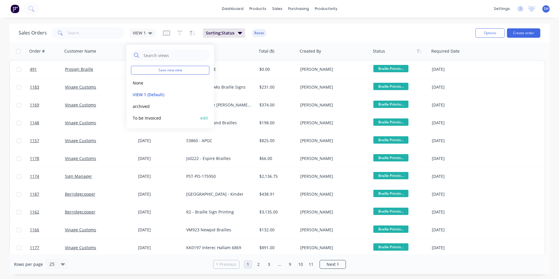
click at [149, 115] on button "To be Invoiced" at bounding box center [164, 118] width 67 height 7
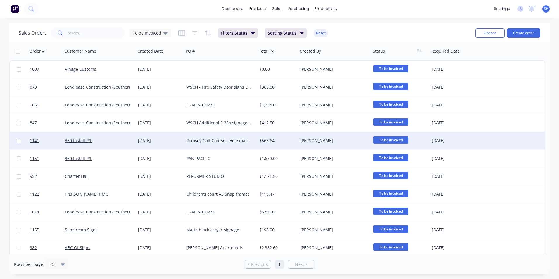
click at [285, 141] on div "$563.64" at bounding box center [276, 141] width 34 height 6
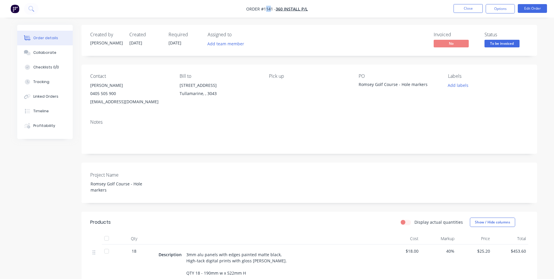
drag, startPoint x: 271, startPoint y: 9, endPoint x: 266, endPoint y: 9, distance: 5.6
click at [265, 9] on span "Order #1141 -" at bounding box center [261, 9] width 30 height 6
drag, startPoint x: 266, startPoint y: 9, endPoint x: 314, endPoint y: 51, distance: 64.0
click at [314, 51] on div "Created by [PERSON_NAME] Created [DATE] Required [DATE] Assigned to Add team me…" at bounding box center [310, 40] width 456 height 31
drag, startPoint x: 272, startPoint y: 9, endPoint x: 261, endPoint y: 10, distance: 11.4
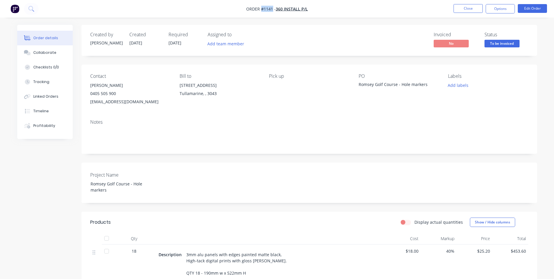
click at [261, 10] on span "Order #1141 -" at bounding box center [261, 9] width 30 height 6
drag, startPoint x: 429, startPoint y: 85, endPoint x: 359, endPoint y: 86, distance: 69.9
click at [359, 86] on div "Romsey Golf Course - Hole markers" at bounding box center [395, 85] width 73 height 8
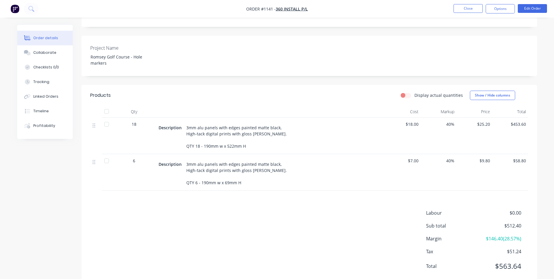
scroll to position [143, 0]
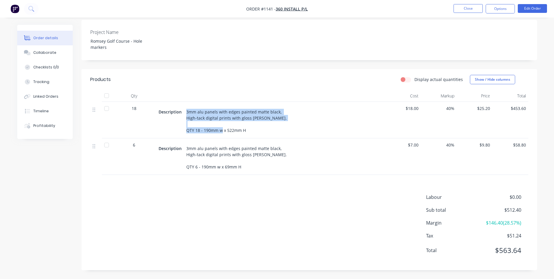
drag, startPoint x: 250, startPoint y: 132, endPoint x: 186, endPoint y: 111, distance: 67.6
click at [186, 111] on div "3mm alu panels with edges painted matte black, High-tack digital prints with gl…" at bounding box center [236, 121] width 105 height 27
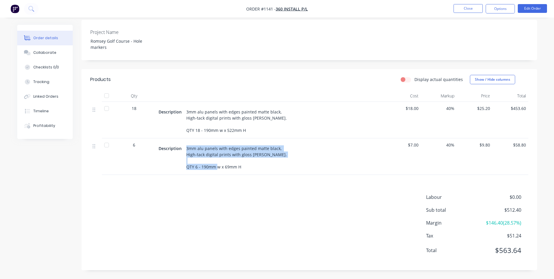
drag, startPoint x: 186, startPoint y: 149, endPoint x: 248, endPoint y: 171, distance: 65.6
click at [248, 171] on div "3mm alu panels with edges painted matte black, High-tack digital prints with gl…" at bounding box center [236, 157] width 105 height 27
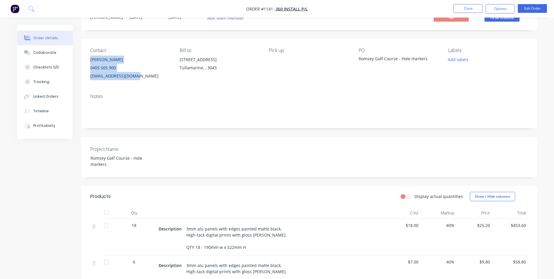
drag, startPoint x: 91, startPoint y: 58, endPoint x: 136, endPoint y: 82, distance: 51.0
click at [136, 82] on div "Contact [PERSON_NAME] [PHONE_NUMBER] [EMAIL_ADDRESS][DOMAIN_NAME] Bill to [STRE…" at bounding box center [310, 64] width 456 height 50
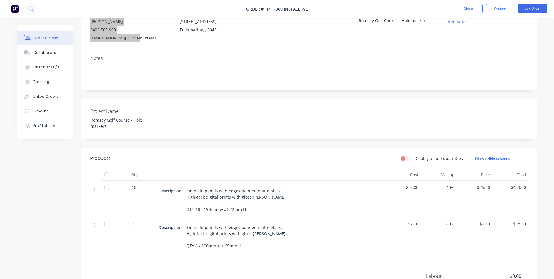
scroll to position [55, 0]
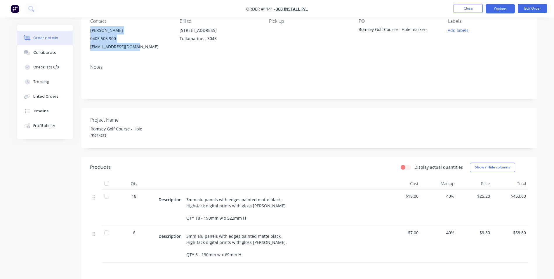
click at [494, 11] on button "Options" at bounding box center [500, 8] width 29 height 9
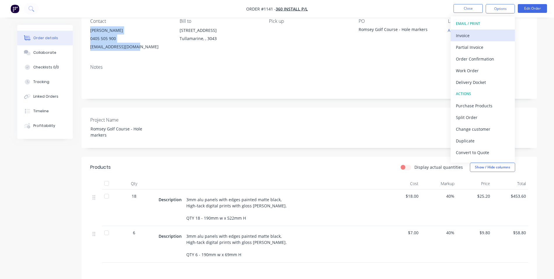
click at [469, 37] on div "Invoice" at bounding box center [483, 35] width 54 height 8
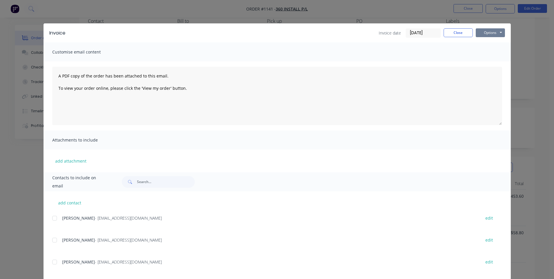
click at [479, 31] on button "Options" at bounding box center [490, 32] width 29 height 9
click at [486, 53] on button "Print" at bounding box center [494, 53] width 37 height 10
click at [456, 34] on button "Close" at bounding box center [458, 32] width 29 height 9
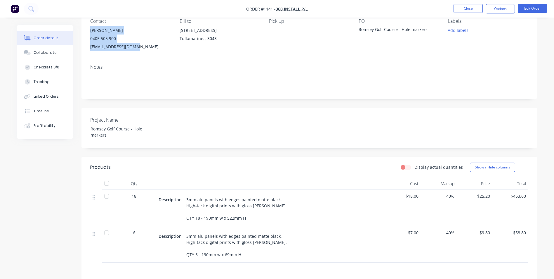
drag, startPoint x: 505, startPoint y: 9, endPoint x: 503, endPoint y: 15, distance: 6.1
click at [505, 9] on button "Options" at bounding box center [500, 8] width 29 height 9
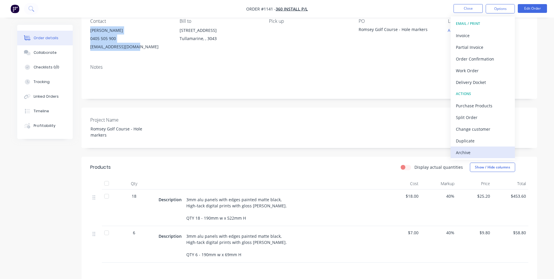
click at [500, 153] on div "Archive" at bounding box center [483, 152] width 54 height 8
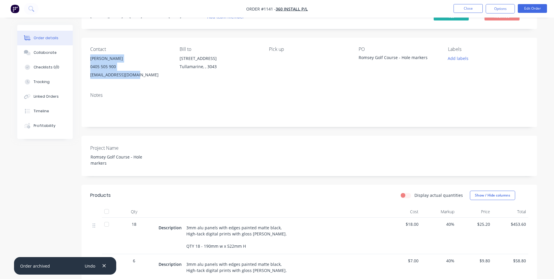
scroll to position [0, 0]
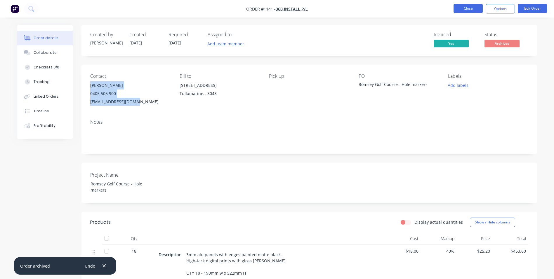
click at [470, 9] on button "Close" at bounding box center [468, 8] width 29 height 9
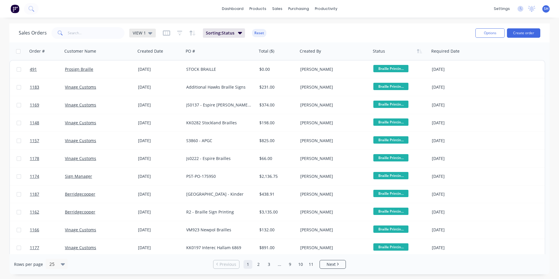
click at [142, 34] on span "VIEW 1" at bounding box center [139, 33] width 13 height 6
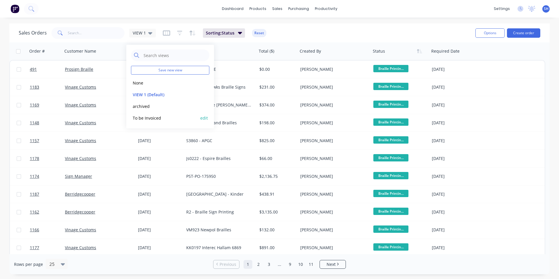
click at [148, 116] on button "To be Invoiced" at bounding box center [164, 118] width 67 height 7
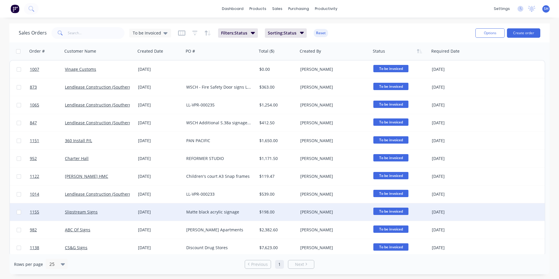
click at [111, 208] on div "Slipstream Signs" at bounding box center [99, 212] width 73 height 18
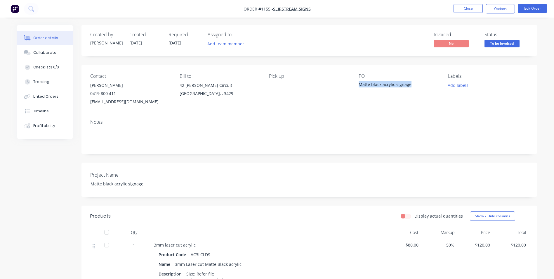
drag, startPoint x: 411, startPoint y: 84, endPoint x: 359, endPoint y: 87, distance: 51.5
click at [359, 87] on div "Matte black acrylic signage" at bounding box center [395, 85] width 73 height 8
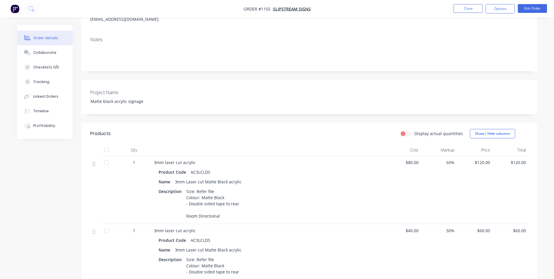
scroll to position [88, 0]
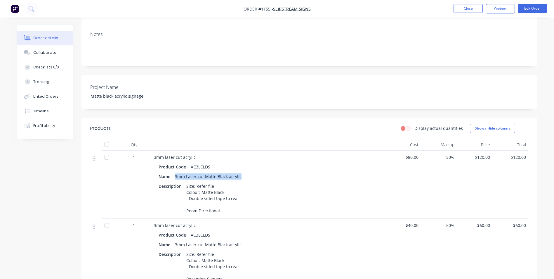
drag, startPoint x: 174, startPoint y: 174, endPoint x: 249, endPoint y: 176, distance: 75.1
click at [249, 176] on div "Name 3mm Laser cut Matte Black acrylic" at bounding box center [269, 176] width 220 height 8
drag, startPoint x: 185, startPoint y: 191, endPoint x: 220, endPoint y: 218, distance: 43.7
click at [220, 215] on div "Size: Refer file Colour: Matte Black - Double sided tape to rear Room Direction…" at bounding box center [213, 198] width 58 height 33
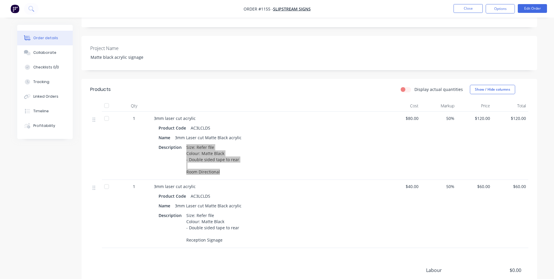
scroll to position [175, 0]
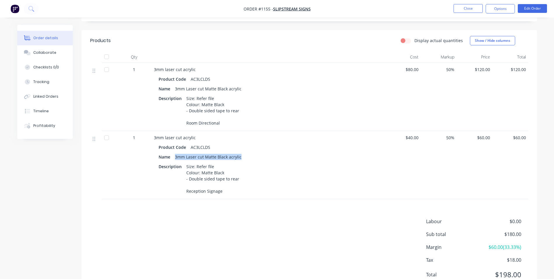
drag, startPoint x: 174, startPoint y: 164, endPoint x: 243, endPoint y: 164, distance: 69.5
click at [243, 161] on div "Name 3mm Laser cut Matte Black acrylic" at bounding box center [269, 157] width 220 height 8
drag, startPoint x: 186, startPoint y: 185, endPoint x: 223, endPoint y: 205, distance: 42.0
click at [223, 195] on div "Size: Refer file Colour: Matte Black - Double sided tape to rear Reception Sign…" at bounding box center [213, 178] width 58 height 33
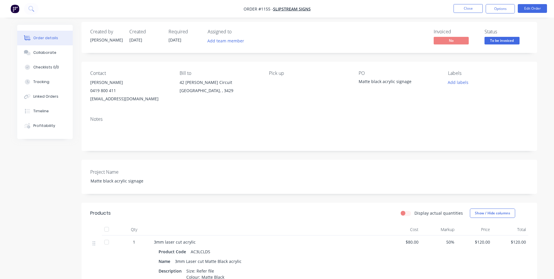
scroll to position [0, 0]
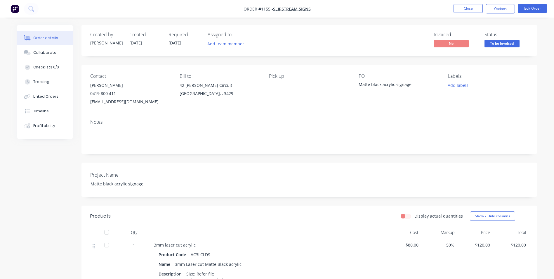
drag, startPoint x: 91, startPoint y: 86, endPoint x: 157, endPoint y: 104, distance: 68.2
click at [157, 104] on div "[PERSON_NAME] 0419 800 411 [EMAIL_ADDRESS][DOMAIN_NAME]" at bounding box center [130, 93] width 80 height 25
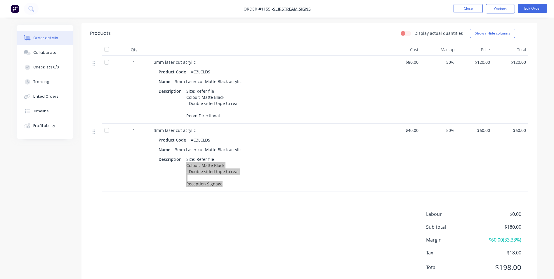
scroll to position [124, 0]
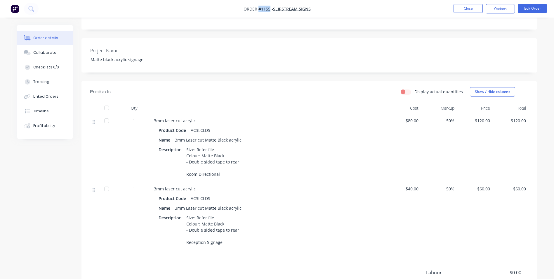
drag, startPoint x: 270, startPoint y: 10, endPoint x: 258, endPoint y: 11, distance: 11.7
click at [258, 11] on span "Order #1155 -" at bounding box center [259, 9] width 30 height 6
click at [508, 14] on nav "Order #1155 - Slipstream Signs Close Options Edit Order" at bounding box center [277, 9] width 554 height 18
click at [506, 12] on button "Options" at bounding box center [500, 8] width 29 height 9
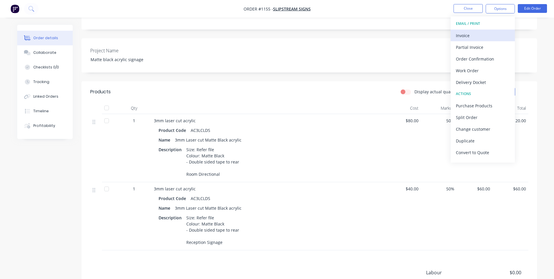
click at [493, 36] on div "Invoice" at bounding box center [483, 35] width 54 height 8
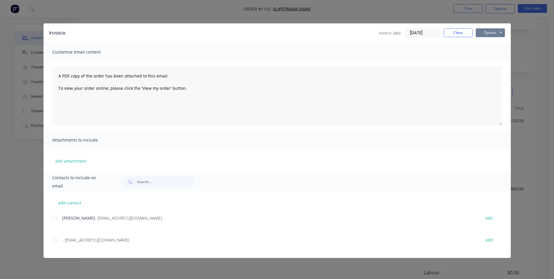
click at [496, 35] on button "Options" at bounding box center [490, 32] width 29 height 9
click at [492, 55] on button "Print" at bounding box center [494, 53] width 37 height 10
click at [459, 34] on button "Close" at bounding box center [458, 32] width 29 height 9
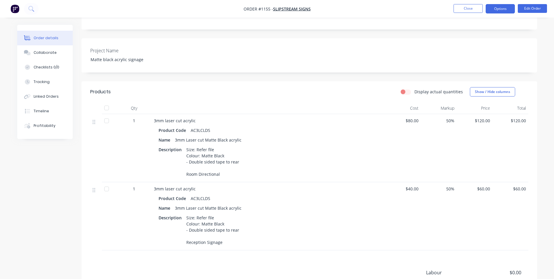
click at [503, 8] on button "Options" at bounding box center [500, 8] width 29 height 9
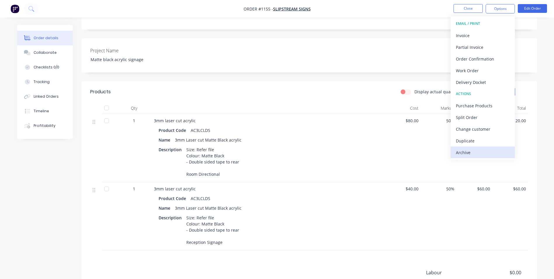
click at [469, 154] on div "Archive" at bounding box center [483, 152] width 54 height 8
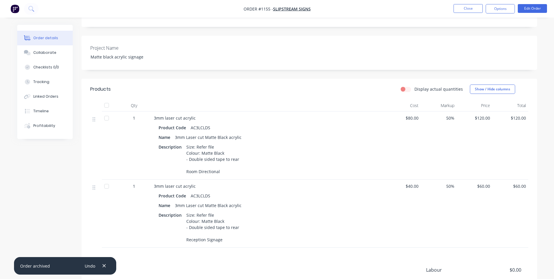
scroll to position [0, 0]
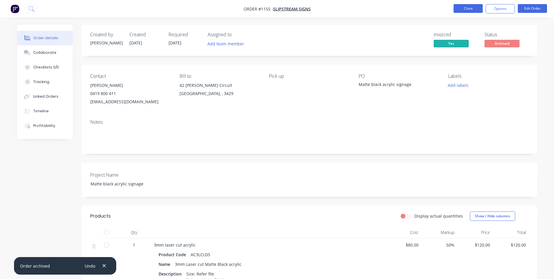
click at [460, 10] on button "Close" at bounding box center [468, 8] width 29 height 9
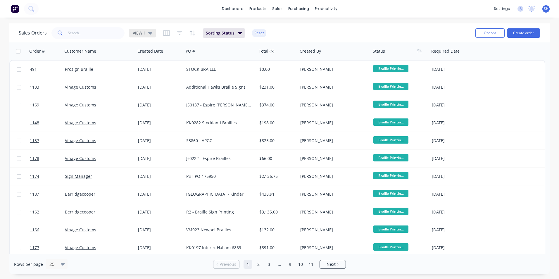
click at [142, 34] on span "VIEW 1" at bounding box center [139, 33] width 13 height 6
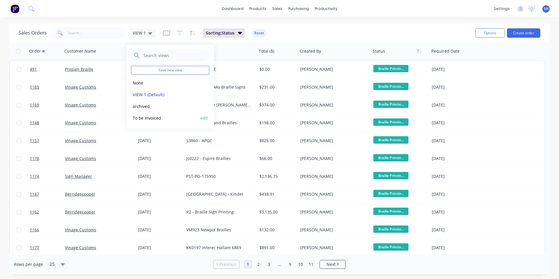
click at [150, 118] on button "To be Invoiced" at bounding box center [164, 118] width 67 height 7
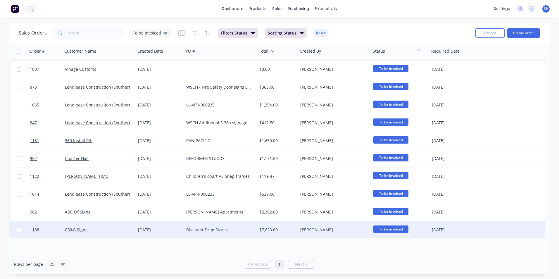
click at [119, 232] on div "CS&G Signs" at bounding box center [97, 230] width 65 height 6
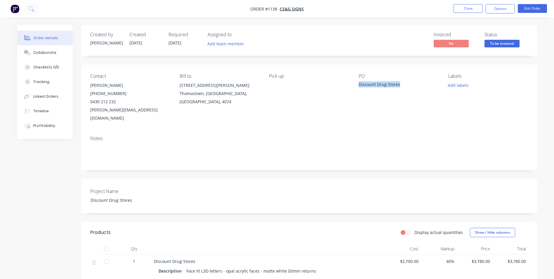
drag, startPoint x: 400, startPoint y: 85, endPoint x: 358, endPoint y: 88, distance: 42.2
click at [358, 88] on div "Contact [PERSON_NAME] [PHONE_NUMBER] [EMAIL_ADDRESS][DOMAIN_NAME] Bill to [STRE…" at bounding box center [310, 98] width 456 height 66
drag, startPoint x: 278, startPoint y: 9, endPoint x: 265, endPoint y: 10, distance: 12.6
click at [265, 10] on span "Order #1138 -" at bounding box center [265, 9] width 30 height 6
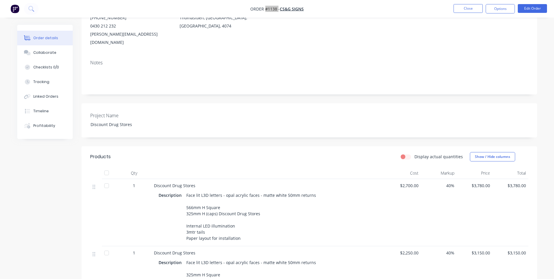
scroll to position [88, 0]
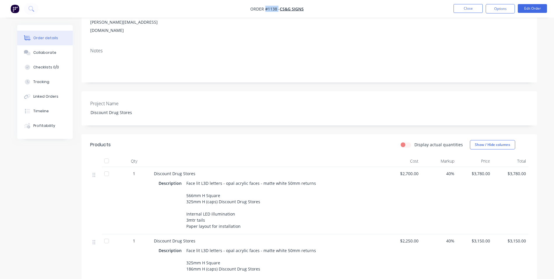
drag, startPoint x: 185, startPoint y: 175, endPoint x: 235, endPoint y: 225, distance: 70.5
click at [235, 225] on div "Face lit L3D letters - opal acrylic faces - matte white 50mm returns 566mm H Sq…" at bounding box center [252, 204] width 136 height 51
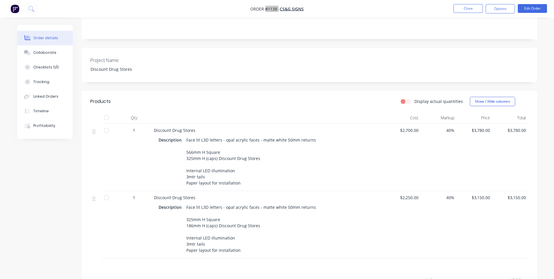
scroll to position [175, 0]
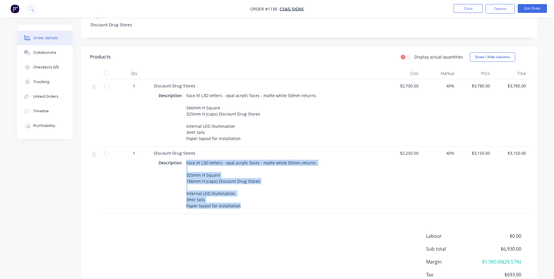
drag, startPoint x: 186, startPoint y: 160, endPoint x: 244, endPoint y: 207, distance: 74.4
click at [244, 207] on div "Face lit L3D letters - opal acrylic faces - matte white 50mm returns 325mm H Sq…" at bounding box center [252, 183] width 136 height 51
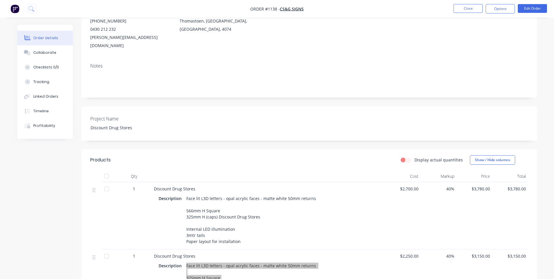
scroll to position [0, 0]
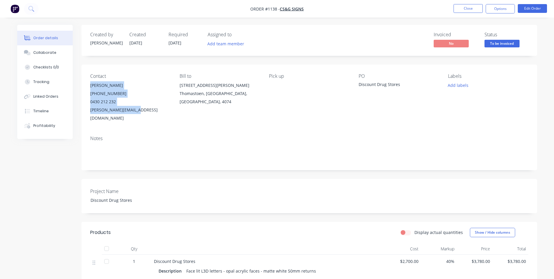
drag, startPoint x: 90, startPoint y: 84, endPoint x: 139, endPoint y: 111, distance: 55.9
click at [139, 111] on div "[PERSON_NAME] [PHONE_NUMBER] [PERSON_NAME][EMAIL_ADDRESS][DOMAIN_NAME]" at bounding box center [130, 101] width 80 height 41
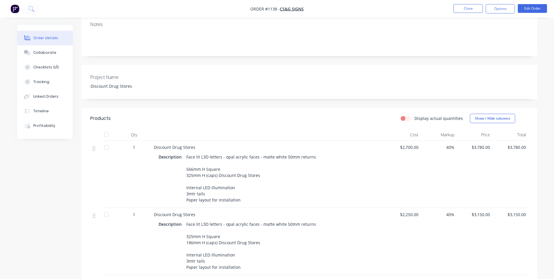
scroll to position [218, 0]
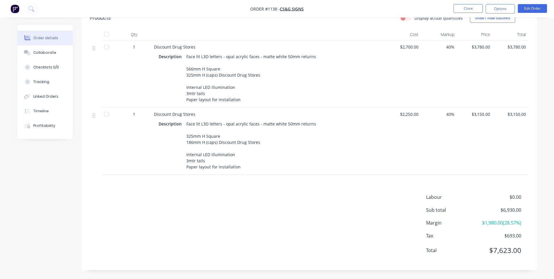
drag, startPoint x: 491, startPoint y: 8, endPoint x: 489, endPoint y: 16, distance: 7.6
click at [491, 8] on button "Options" at bounding box center [500, 8] width 29 height 9
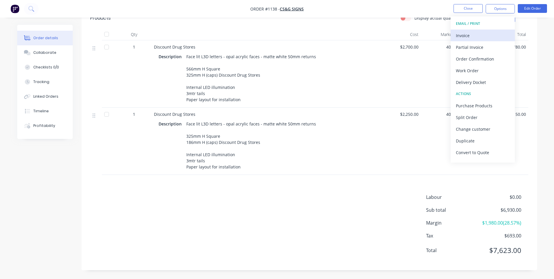
click at [477, 31] on div "Invoice" at bounding box center [483, 35] width 54 height 8
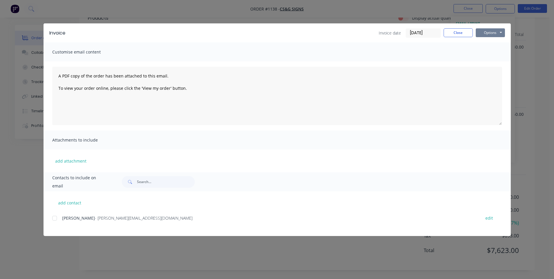
click at [492, 35] on button "Options" at bounding box center [490, 32] width 29 height 9
click at [486, 54] on button "Print" at bounding box center [494, 53] width 37 height 10
click at [453, 35] on button "Close" at bounding box center [458, 32] width 29 height 9
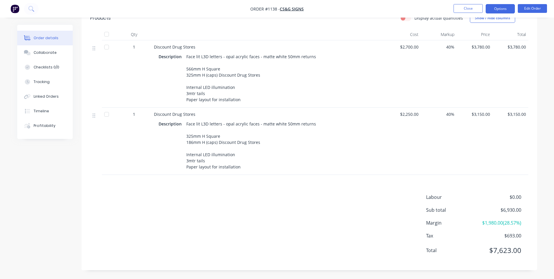
click at [499, 10] on button "Options" at bounding box center [500, 8] width 29 height 9
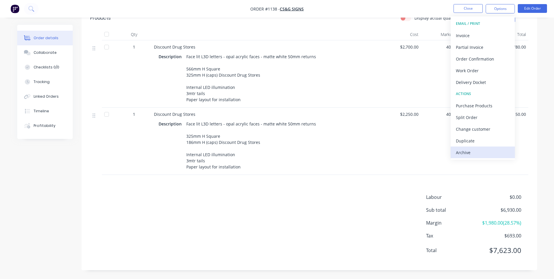
drag, startPoint x: 476, startPoint y: 155, endPoint x: 460, endPoint y: 158, distance: 17.0
click at [476, 155] on div "Archive" at bounding box center [483, 152] width 54 height 8
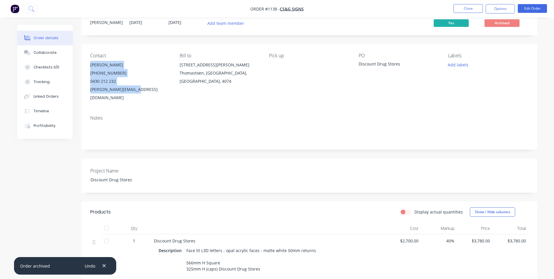
scroll to position [0, 0]
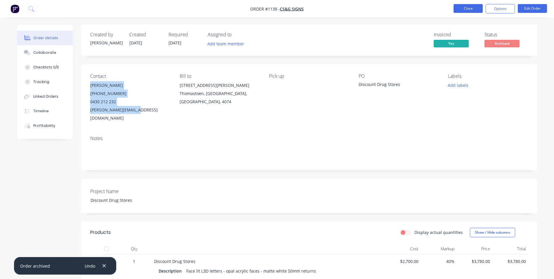
click at [471, 10] on button "Close" at bounding box center [468, 8] width 29 height 9
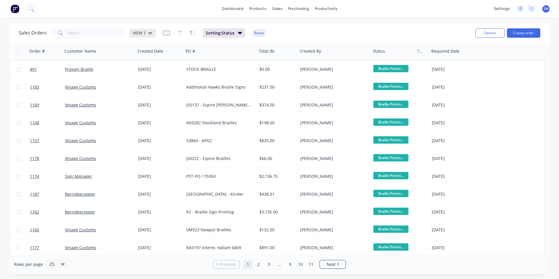
click at [138, 34] on span "VIEW 1" at bounding box center [139, 33] width 13 height 6
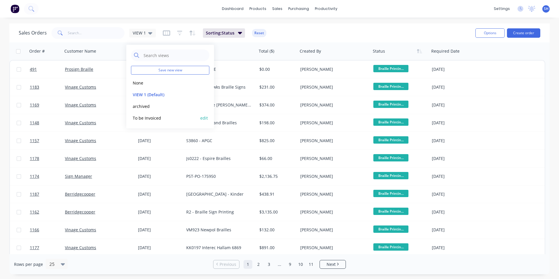
click at [136, 114] on div "To be Invoiced edit" at bounding box center [170, 118] width 78 height 12
click at [139, 117] on button "To be Invoiced" at bounding box center [164, 118] width 67 height 7
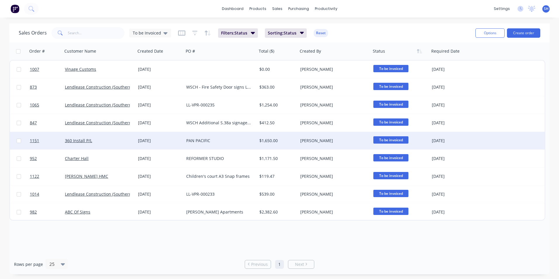
click at [115, 141] on div "360 Install P/L" at bounding box center [97, 141] width 65 height 6
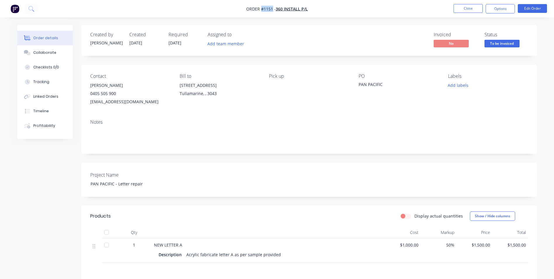
drag, startPoint x: 273, startPoint y: 9, endPoint x: 261, endPoint y: 10, distance: 12.0
click at [261, 10] on span "Order #1151 -" at bounding box center [261, 9] width 30 height 6
drag, startPoint x: 381, startPoint y: 84, endPoint x: 357, endPoint y: 85, distance: 24.0
click at [357, 85] on div "Contact [PERSON_NAME] [PHONE_NUMBER] [EMAIL_ADDRESS][DOMAIN_NAME] Bill to [STRE…" at bounding box center [310, 90] width 456 height 50
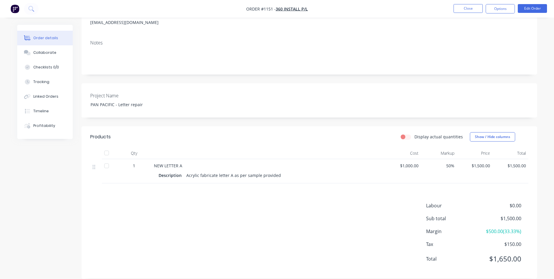
scroll to position [88, 0]
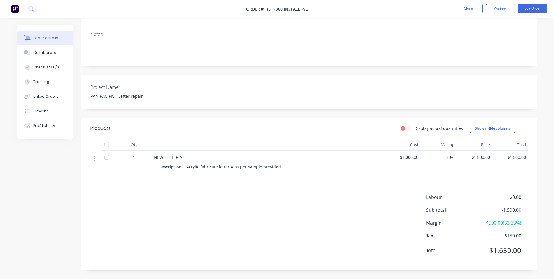
drag, startPoint x: 153, startPoint y: 157, endPoint x: 295, endPoint y: 174, distance: 143.0
click at [295, 174] on div "NEW LETTER A Description Acrylic fabricate letter A as per sample provided" at bounding box center [269, 162] width 234 height 24
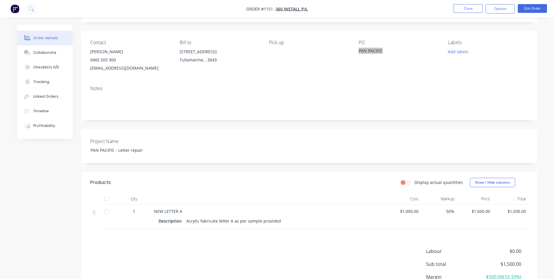
scroll to position [0, 0]
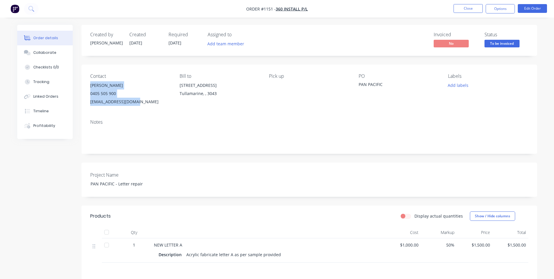
drag, startPoint x: 91, startPoint y: 84, endPoint x: 145, endPoint y: 106, distance: 58.5
click at [145, 106] on div "Contact [PERSON_NAME] [PHONE_NUMBER] [EMAIL_ADDRESS][DOMAIN_NAME] Bill to [STRE…" at bounding box center [310, 90] width 456 height 50
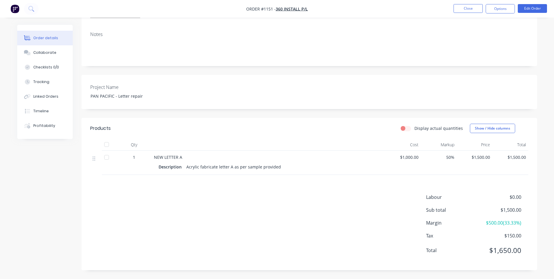
scroll to position [94, 0]
click at [492, 5] on button "Options" at bounding box center [500, 8] width 29 height 9
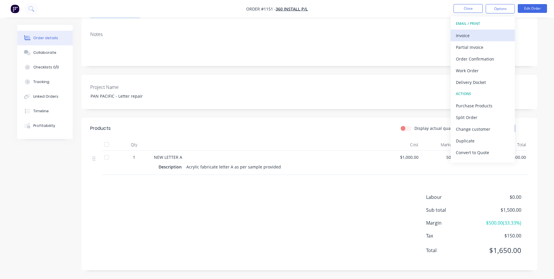
click at [489, 34] on div "Invoice" at bounding box center [483, 35] width 54 height 8
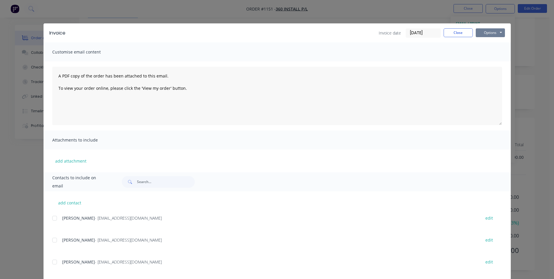
click at [496, 32] on button "Options" at bounding box center [490, 32] width 29 height 9
click at [492, 53] on button "Print" at bounding box center [494, 53] width 37 height 10
click at [462, 33] on button "Close" at bounding box center [458, 32] width 29 height 9
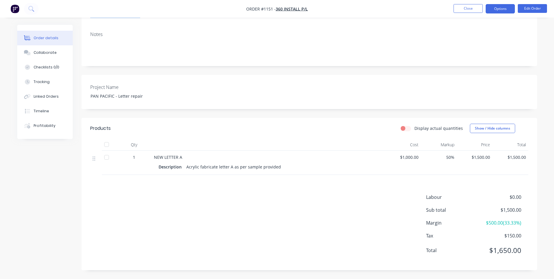
click at [499, 11] on button "Options" at bounding box center [500, 8] width 29 height 9
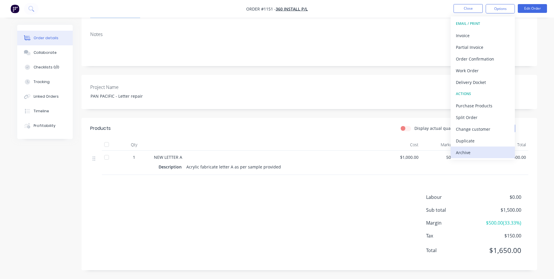
click at [475, 153] on div "Archive" at bounding box center [483, 152] width 54 height 8
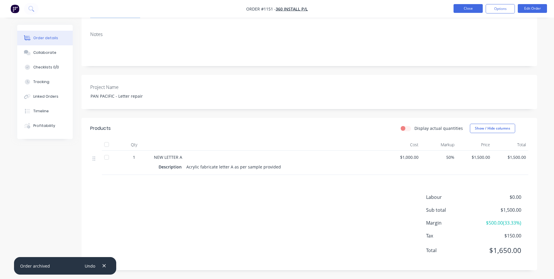
click at [478, 7] on button "Close" at bounding box center [468, 8] width 29 height 9
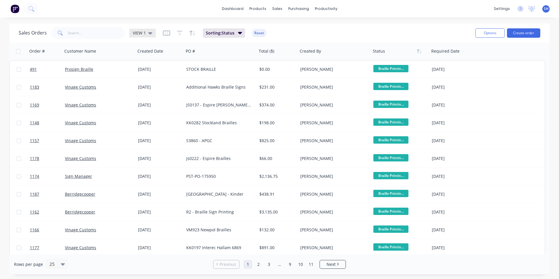
click at [141, 37] on div "Sales Orders VIEW 1" at bounding box center [87, 33] width 137 height 12
click at [140, 35] on span "VIEW 1" at bounding box center [139, 33] width 13 height 6
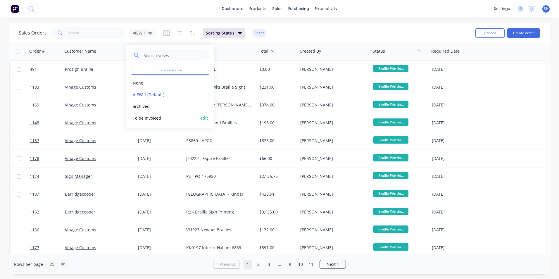
click at [141, 116] on button "To be Invoiced" at bounding box center [164, 118] width 67 height 7
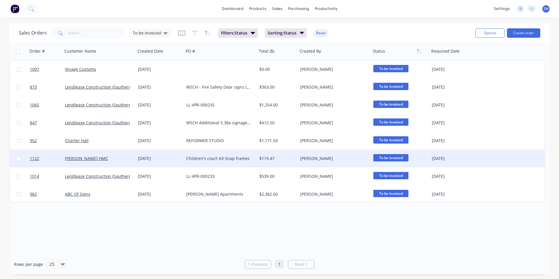
click at [113, 157] on div "[PERSON_NAME] HMC" at bounding box center [97, 158] width 65 height 6
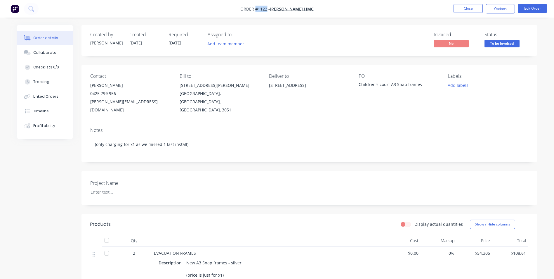
drag, startPoint x: 276, startPoint y: 8, endPoint x: 264, endPoint y: 9, distance: 12.0
click at [264, 9] on span "Order #1122 -" at bounding box center [255, 9] width 30 height 6
drag, startPoint x: 421, startPoint y: 86, endPoint x: 358, endPoint y: 85, distance: 62.6
click at [358, 85] on div "Contact [PERSON_NAME] 0425 799 956 [PERSON_NAME][EMAIL_ADDRESS][DOMAIN_NAME] Bi…" at bounding box center [310, 94] width 456 height 58
drag, startPoint x: 91, startPoint y: 86, endPoint x: 119, endPoint y: 88, distance: 27.8
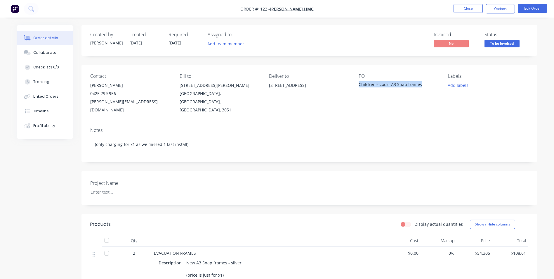
click at [119, 88] on div "[PERSON_NAME]" at bounding box center [130, 85] width 80 height 8
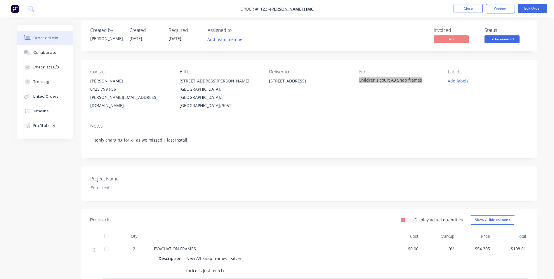
scroll to position [58, 0]
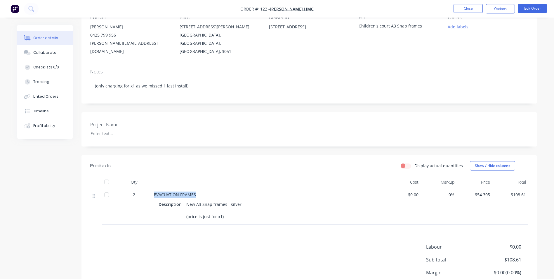
drag, startPoint x: 159, startPoint y: 186, endPoint x: 196, endPoint y: 189, distance: 37.2
click at [196, 189] on div "EVACUATION FRAMES Description New A3 Snap frames - silver (price is just for x1)" at bounding box center [269, 206] width 234 height 37
drag, startPoint x: 187, startPoint y: 195, endPoint x: 225, endPoint y: 209, distance: 40.5
click at [225, 209] on div "New A3 Snap frames - silver (price is just for x1)" at bounding box center [214, 210] width 61 height 21
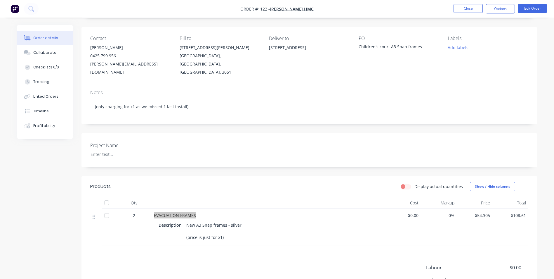
scroll to position [0, 0]
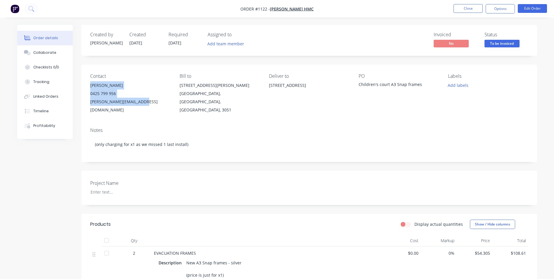
drag, startPoint x: 89, startPoint y: 85, endPoint x: 146, endPoint y: 103, distance: 59.6
click at [146, 103] on div "Contact [PERSON_NAME] 0425 799 956 [PERSON_NAME][EMAIL_ADDRESS][DOMAIN_NAME] Bi…" at bounding box center [310, 94] width 456 height 58
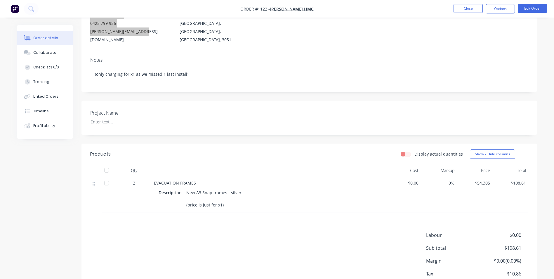
scroll to position [106, 0]
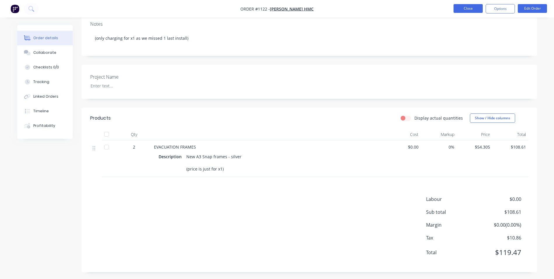
click at [465, 4] on button "Close" at bounding box center [468, 8] width 29 height 9
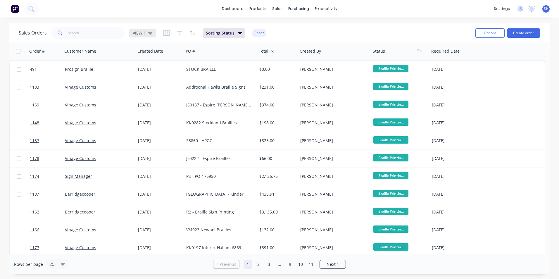
click at [148, 33] on icon at bounding box center [150, 33] width 4 height 6
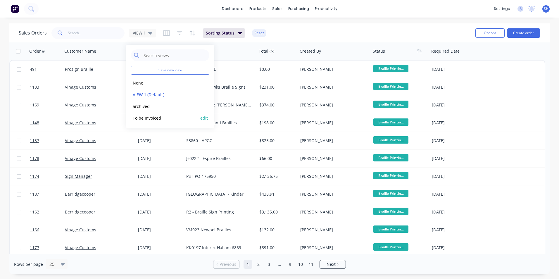
click at [160, 120] on button "To be Invoiced" at bounding box center [164, 118] width 67 height 7
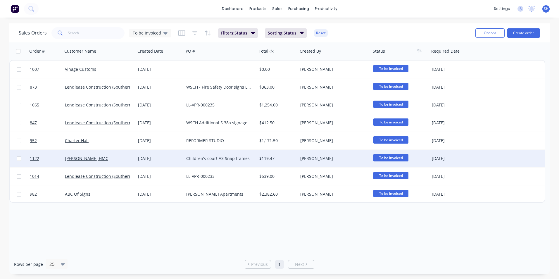
click at [123, 155] on div "[PERSON_NAME] HMC" at bounding box center [99, 159] width 73 height 18
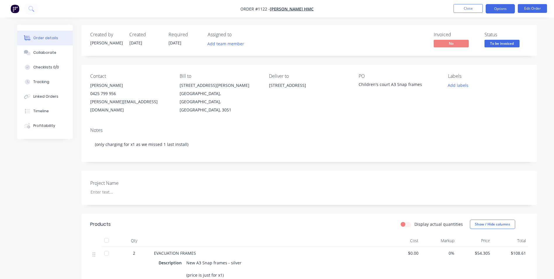
click at [505, 11] on button "Options" at bounding box center [500, 8] width 29 height 9
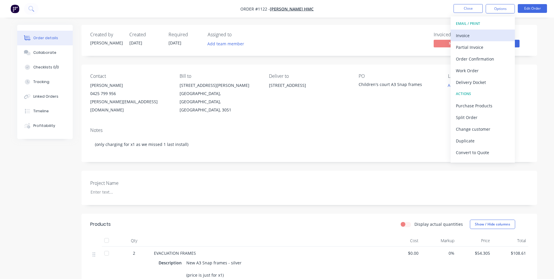
click at [479, 37] on div "Invoice" at bounding box center [483, 35] width 54 height 8
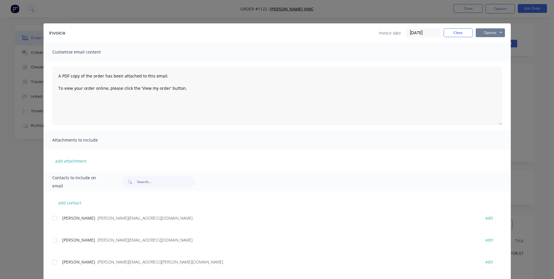
drag, startPoint x: 484, startPoint y: 31, endPoint x: 483, endPoint y: 36, distance: 4.9
click at [484, 31] on button "Options" at bounding box center [490, 32] width 29 height 9
click at [481, 54] on button "Print" at bounding box center [494, 53] width 37 height 10
click at [464, 32] on button "Close" at bounding box center [458, 32] width 29 height 9
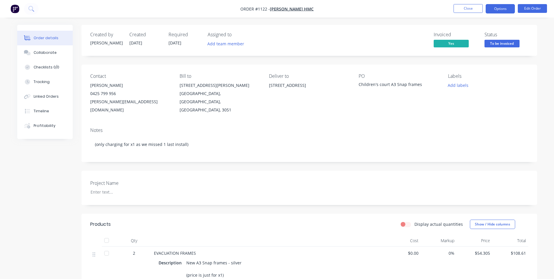
click at [502, 9] on button "Options" at bounding box center [500, 8] width 29 height 9
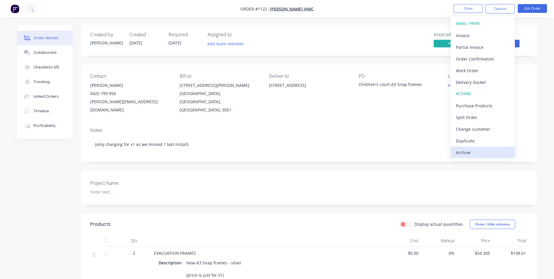
click at [485, 152] on div "Archive" at bounding box center [483, 152] width 54 height 8
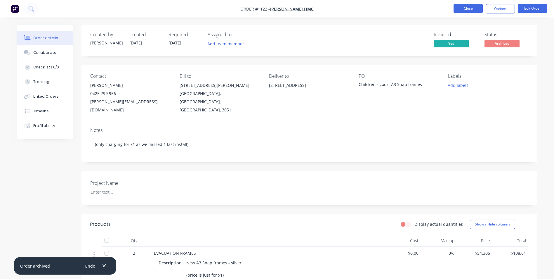
click at [468, 10] on button "Close" at bounding box center [468, 8] width 29 height 9
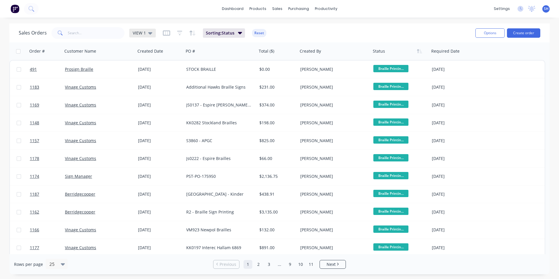
click at [146, 32] on div "VIEW 1" at bounding box center [143, 32] width 20 height 5
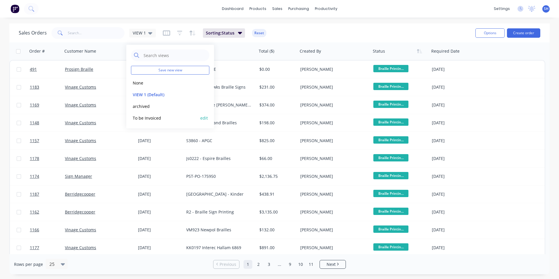
click at [152, 121] on button "To be Invoiced" at bounding box center [164, 118] width 67 height 7
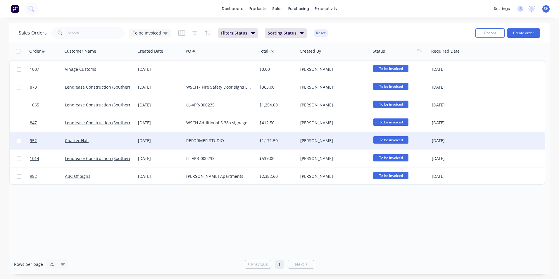
click at [238, 139] on div "REFORMER STUDIO" at bounding box center [218, 141] width 65 height 6
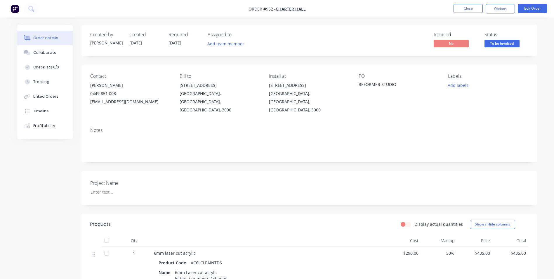
click at [462, 10] on button "Close" at bounding box center [468, 8] width 29 height 9
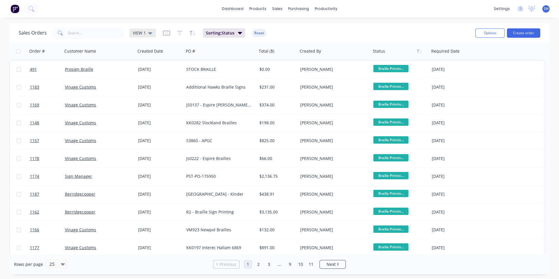
click at [141, 36] on div "VIEW 1" at bounding box center [142, 33] width 27 height 9
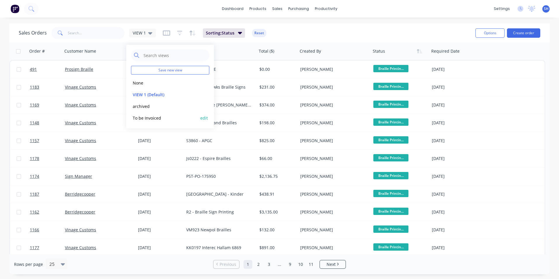
click at [153, 123] on div "To be Invoiced edit" at bounding box center [170, 118] width 78 height 12
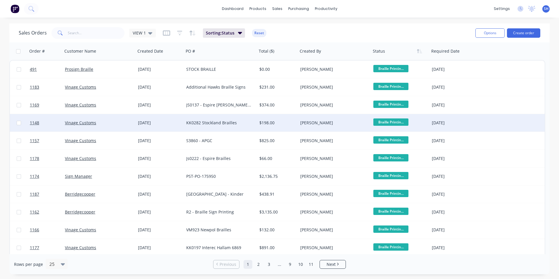
drag, startPoint x: 153, startPoint y: 123, endPoint x: 126, endPoint y: 123, distance: 26.9
click at [126, 123] on div "Vinage Customs" at bounding box center [97, 123] width 65 height 6
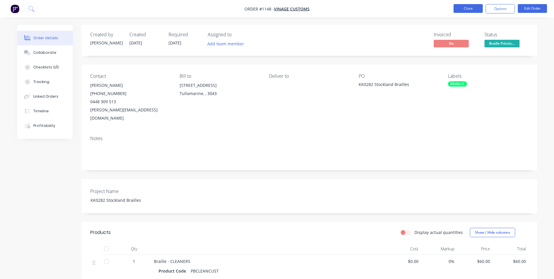
click at [467, 6] on button "Close" at bounding box center [468, 8] width 29 height 9
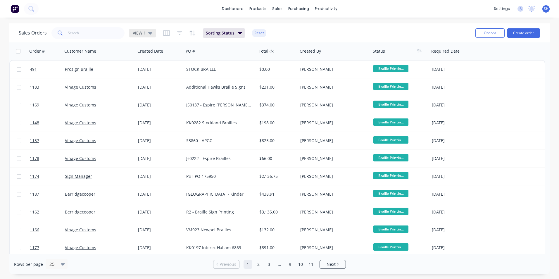
drag, startPoint x: 146, startPoint y: 33, endPoint x: 147, endPoint y: 36, distance: 3.3
click at [147, 36] on div "VIEW 1" at bounding box center [142, 33] width 27 height 9
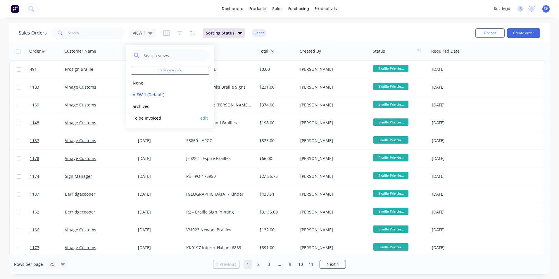
click at [148, 115] on button "To be Invoiced" at bounding box center [164, 118] width 67 height 7
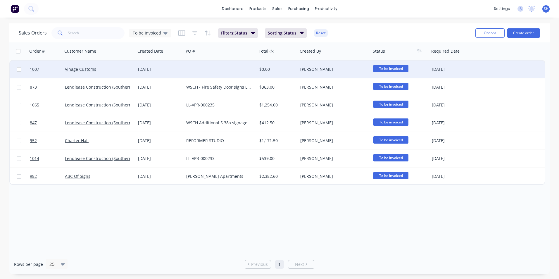
click at [195, 71] on div at bounding box center [220, 69] width 73 height 18
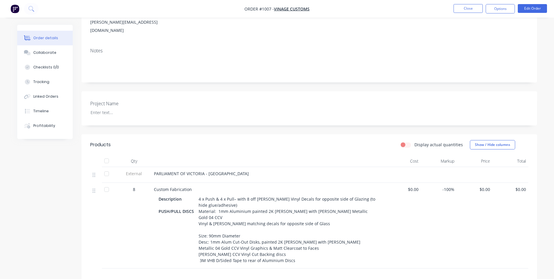
scroll to position [173, 0]
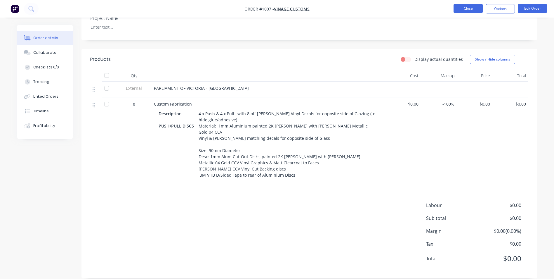
click at [468, 10] on button "Close" at bounding box center [468, 8] width 29 height 9
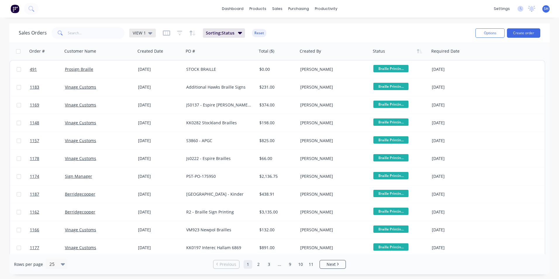
click at [143, 35] on span "VIEW 1" at bounding box center [139, 33] width 13 height 6
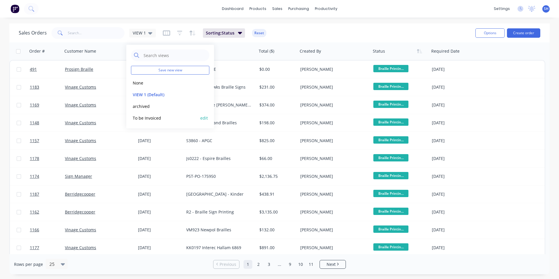
click at [155, 118] on button "To be Invoiced" at bounding box center [164, 118] width 67 height 7
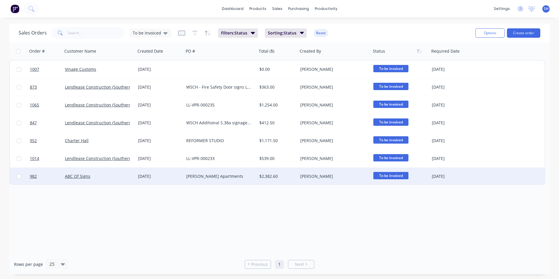
click at [240, 180] on div "[PERSON_NAME] Apartments" at bounding box center [220, 176] width 73 height 18
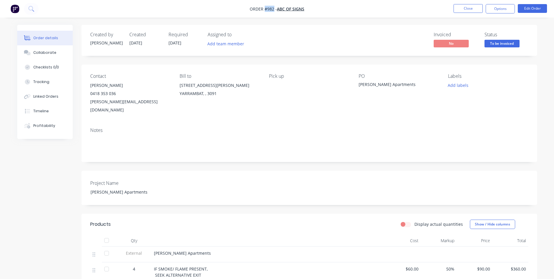
drag, startPoint x: 273, startPoint y: 8, endPoint x: 264, endPoint y: 9, distance: 9.5
click at [264, 9] on span "Order #982 -" at bounding box center [263, 9] width 27 height 6
drag, startPoint x: 139, startPoint y: 188, endPoint x: 129, endPoint y: 185, distance: 10.6
click at [129, 186] on div "Project Name [PERSON_NAME] Apartments" at bounding box center [310, 188] width 456 height 34
drag, startPoint x: 89, startPoint y: 182, endPoint x: 140, endPoint y: 194, distance: 53.0
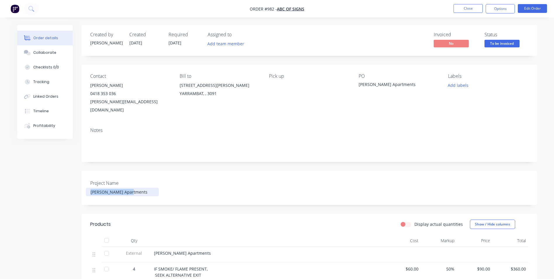
click at [135, 188] on div "[PERSON_NAME] Apartments" at bounding box center [122, 192] width 73 height 8
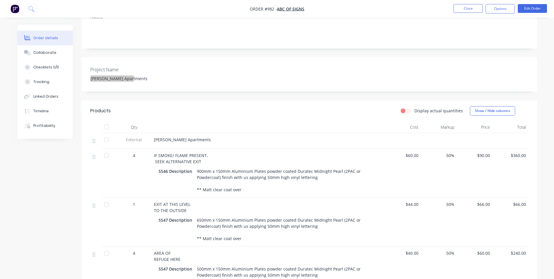
scroll to position [117, 0]
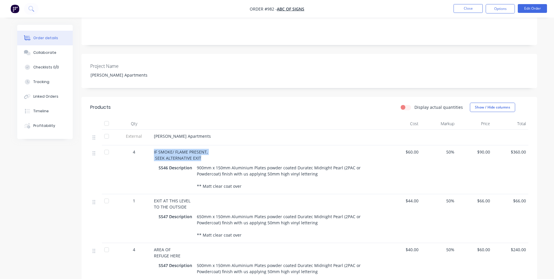
drag, startPoint x: 154, startPoint y: 143, endPoint x: 200, endPoint y: 149, distance: 46.0
click at [200, 149] on span "IF SMOKE/ FLAME PRESENT, SEEK ALTERNATIVE EXIT" at bounding box center [181, 155] width 54 height 12
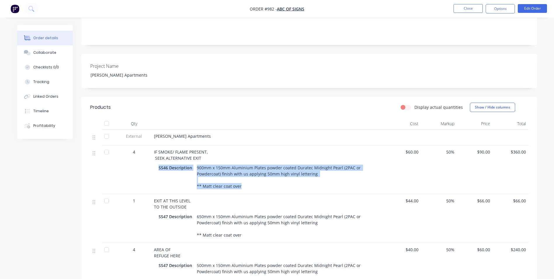
drag, startPoint x: 158, startPoint y: 160, endPoint x: 240, endPoint y: 181, distance: 84.9
click at [240, 181] on div "SS46 Description 900mm x 150mm Aluminium Plates powder coated Duratec Midnight …" at bounding box center [269, 176] width 220 height 27
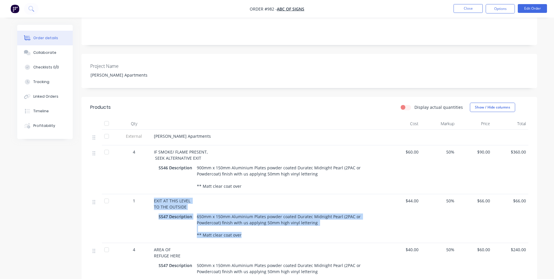
drag, startPoint x: 153, startPoint y: 192, endPoint x: 261, endPoint y: 225, distance: 112.5
click at [261, 225] on div "EXIT AT THIS LEVEL TO THE OUTSIDE SS47 Description 650mm x 150mm Aluminium Plat…" at bounding box center [269, 218] width 234 height 49
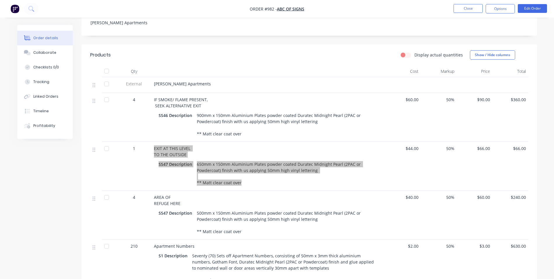
scroll to position [175, 0]
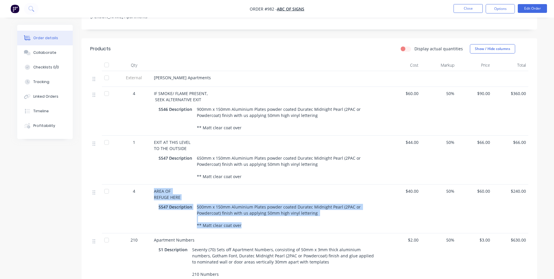
drag, startPoint x: 154, startPoint y: 183, endPoint x: 243, endPoint y: 217, distance: 94.9
click at [243, 217] on div "AREA OF REFUGE HERE SS47 Description 500mm x 150mm Aluminium Plates powder coat…" at bounding box center [269, 208] width 234 height 49
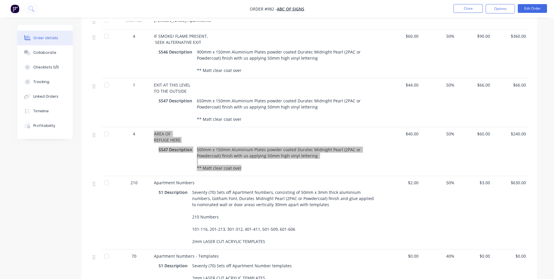
scroll to position [234, 0]
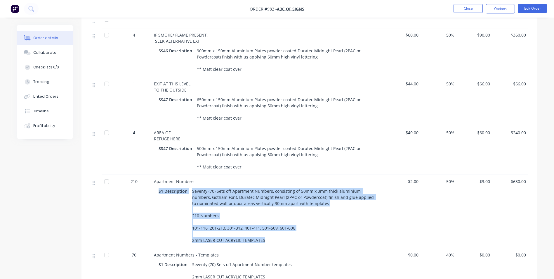
drag, startPoint x: 157, startPoint y: 183, endPoint x: 266, endPoint y: 234, distance: 120.6
click at [266, 234] on div "S1 Description Seventy (70) Sets off Apartment Numbers, consisting of 50mm x 3m…" at bounding box center [268, 215] width 229 height 59
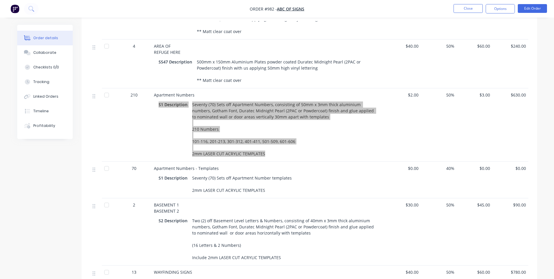
scroll to position [321, 0]
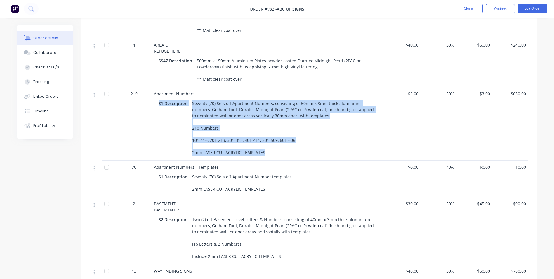
drag, startPoint x: 159, startPoint y: 176, endPoint x: 274, endPoint y: 191, distance: 115.8
click at [274, 191] on div "S1 Description Seventy (70) Sets off Apartment Number templates 2mm LASER CUT A…" at bounding box center [269, 182] width 220 height 21
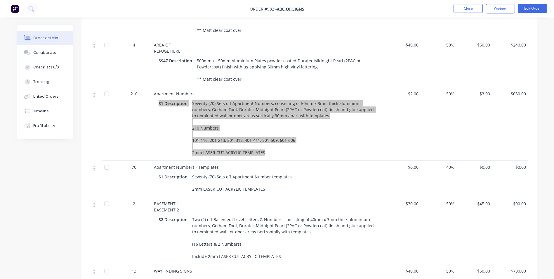
scroll to position [380, 0]
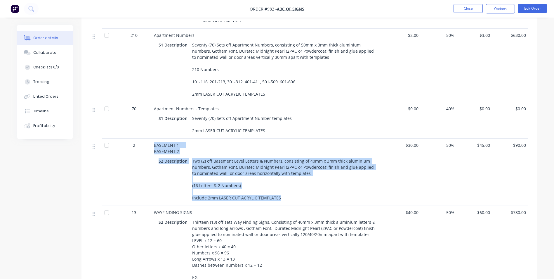
drag, startPoint x: 153, startPoint y: 155, endPoint x: 283, endPoint y: 211, distance: 140.9
click at [283, 206] on div "BASEMENT 1 BASEMENT 2 S2 Description Two (2) off Basement Level Letters & Numbe…" at bounding box center [269, 172] width 234 height 67
click at [463, 10] on button "Close" at bounding box center [468, 8] width 29 height 9
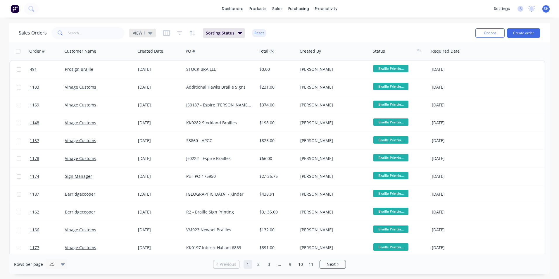
click at [144, 36] on div "VIEW 1" at bounding box center [142, 33] width 27 height 9
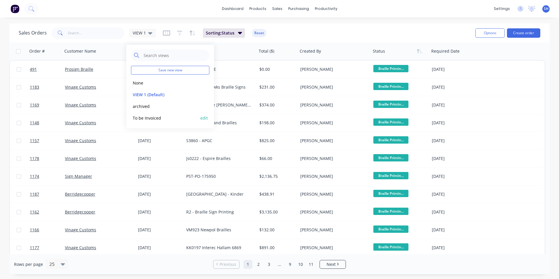
click at [132, 118] on button "To be Invoiced" at bounding box center [164, 118] width 67 height 7
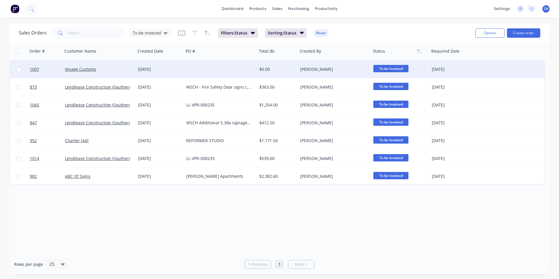
click at [189, 66] on div at bounding box center [220, 69] width 73 height 18
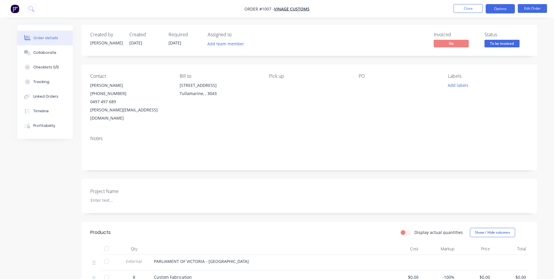
click at [508, 6] on button "Options" at bounding box center [500, 8] width 29 height 9
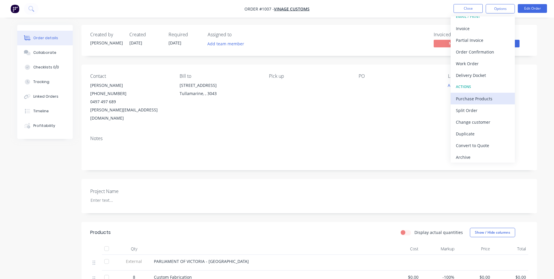
scroll to position [9, 0]
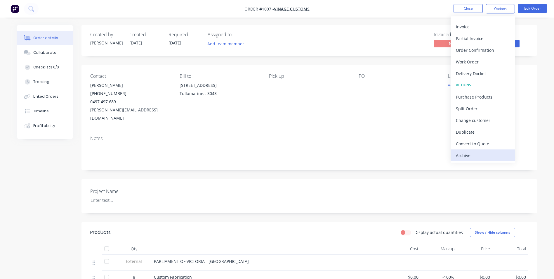
click at [481, 153] on div "Archive" at bounding box center [483, 155] width 54 height 8
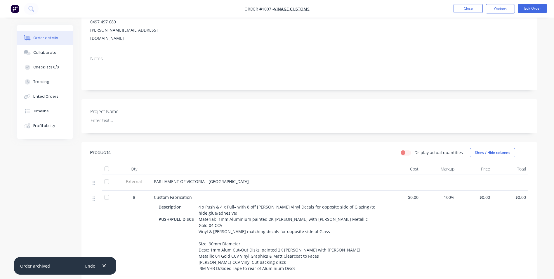
scroll to position [0, 0]
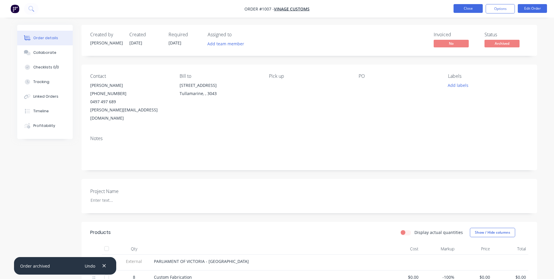
click at [478, 9] on button "Close" at bounding box center [468, 8] width 29 height 9
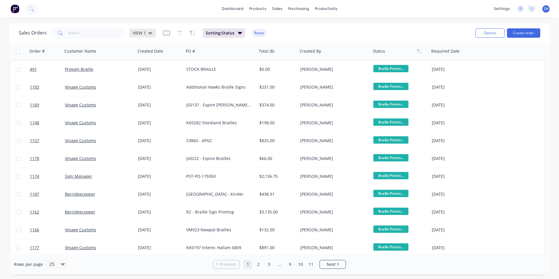
click at [150, 32] on icon at bounding box center [150, 33] width 4 height 2
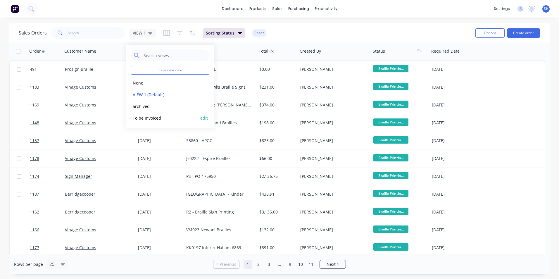
click at [142, 115] on button "To be Invoiced" at bounding box center [164, 118] width 67 height 7
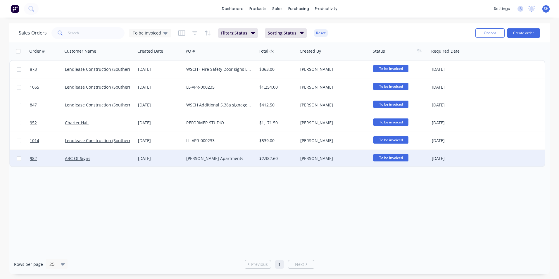
click at [348, 158] on div "[PERSON_NAME]" at bounding box center [332, 158] width 65 height 6
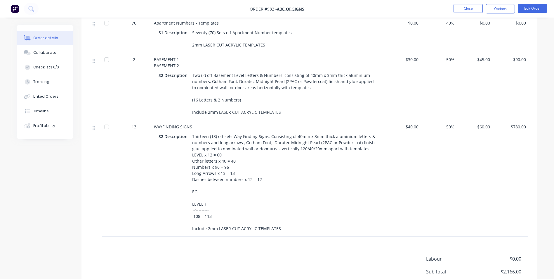
scroll to position [468, 0]
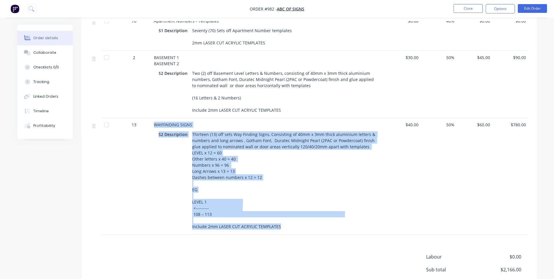
drag, startPoint x: 154, startPoint y: 135, endPoint x: 281, endPoint y: 238, distance: 163.3
click at [281, 234] on div "WAYFINDING SIGNS S2 Description Thirteen (13) off sets Way Finding Signs, Consi…" at bounding box center [269, 176] width 234 height 116
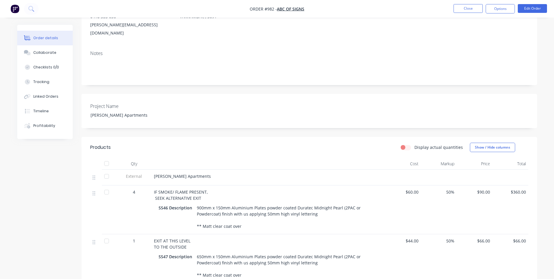
scroll to position [0, 0]
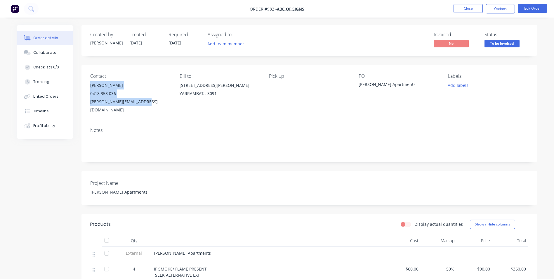
drag, startPoint x: 89, startPoint y: 85, endPoint x: 146, endPoint y: 104, distance: 60.2
click at [146, 104] on div "Contact [PERSON_NAME] [PHONE_NUMBER] [PERSON_NAME][EMAIL_ADDRESS][DOMAIN_NAME] …" at bounding box center [310, 94] width 456 height 58
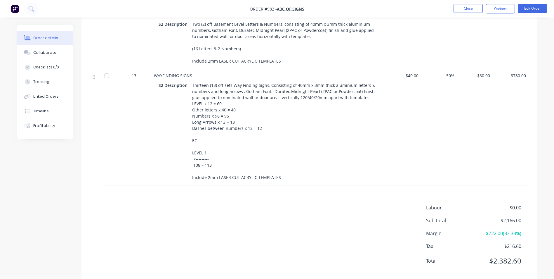
scroll to position [450, 0]
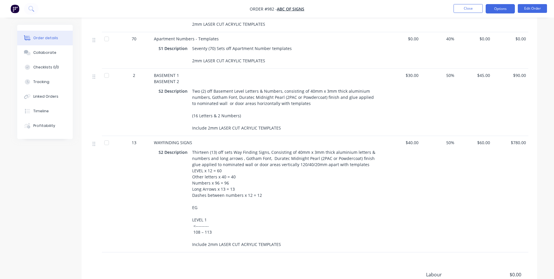
click at [505, 8] on button "Options" at bounding box center [500, 8] width 29 height 9
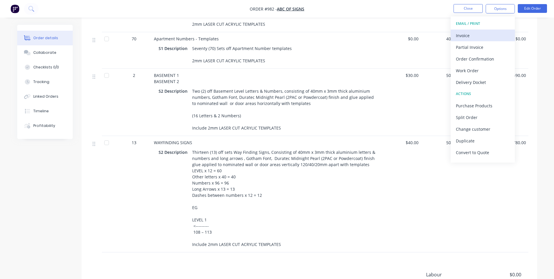
click at [473, 36] on div "Invoice" at bounding box center [483, 35] width 54 height 8
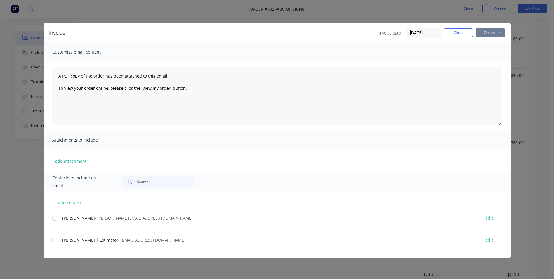
click at [484, 35] on button "Options" at bounding box center [490, 32] width 29 height 9
click at [489, 55] on button "Print" at bounding box center [494, 53] width 37 height 10
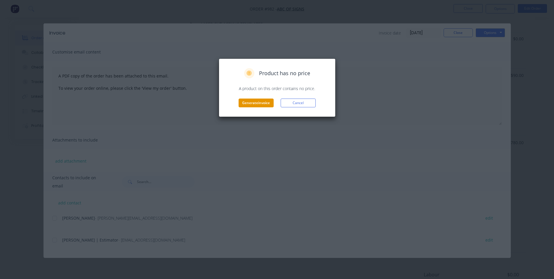
click at [267, 102] on button "Generate invoice" at bounding box center [256, 102] width 35 height 9
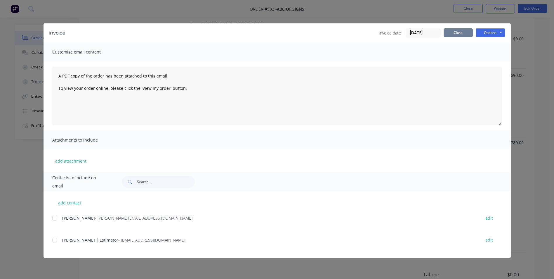
click at [459, 30] on button "Close" at bounding box center [458, 32] width 29 height 9
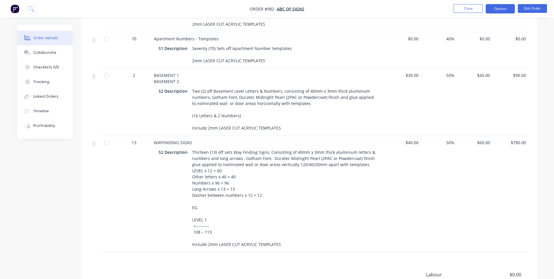
click at [504, 7] on button "Options" at bounding box center [500, 8] width 29 height 9
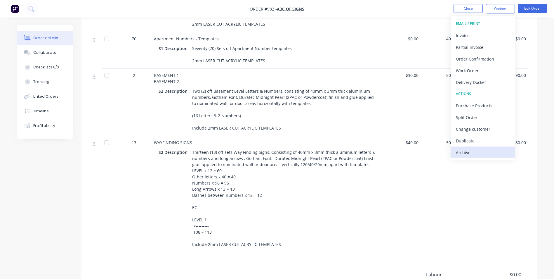
click at [480, 152] on div "Archive" at bounding box center [483, 152] width 54 height 8
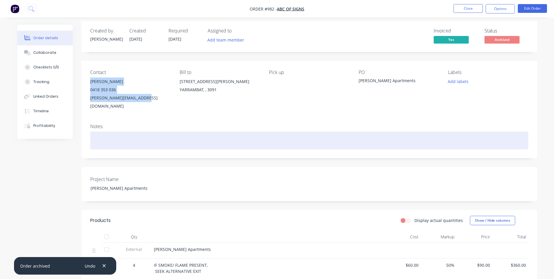
scroll to position [0, 0]
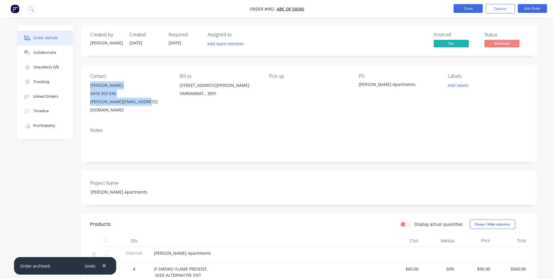
click at [475, 8] on button "Close" at bounding box center [468, 8] width 29 height 9
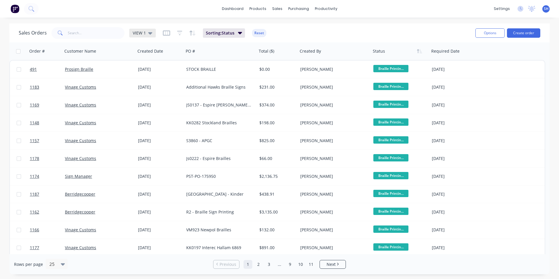
click at [150, 31] on icon at bounding box center [150, 33] width 4 height 6
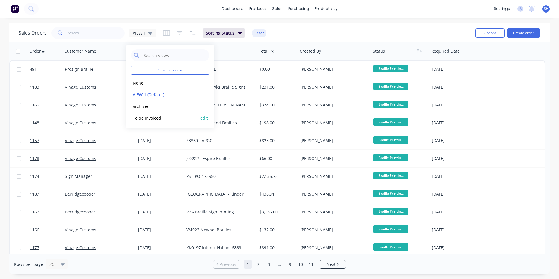
click at [139, 118] on button "To be Invoiced" at bounding box center [164, 118] width 67 height 7
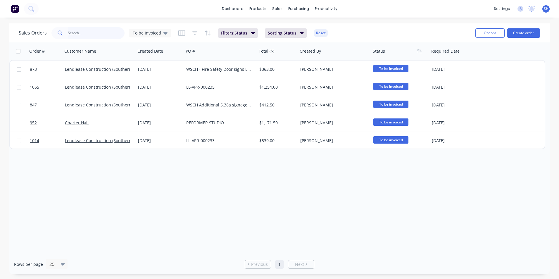
click at [95, 33] on input "text" at bounding box center [96, 33] width 57 height 12
type input "1142"
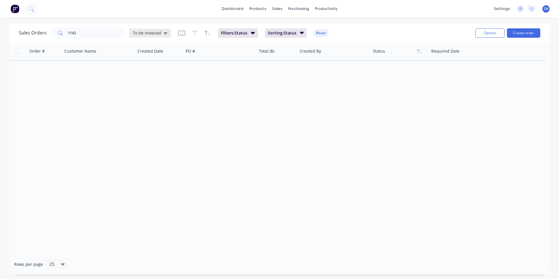
click at [157, 36] on div "To be Invoiced" at bounding box center [150, 33] width 42 height 9
click at [164, 106] on button "archived" at bounding box center [164, 106] width 67 height 7
click at [155, 35] on div "archived" at bounding box center [144, 33] width 30 height 9
click at [149, 93] on button "VIEW 1 (Default)" at bounding box center [164, 94] width 67 height 7
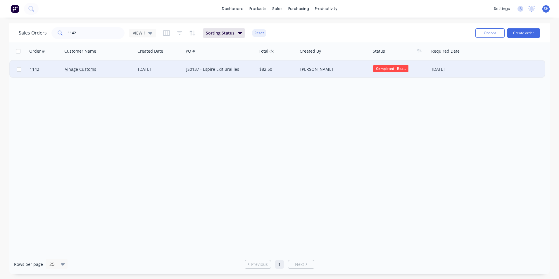
click at [116, 69] on div "Vinage Customs" at bounding box center [97, 69] width 65 height 6
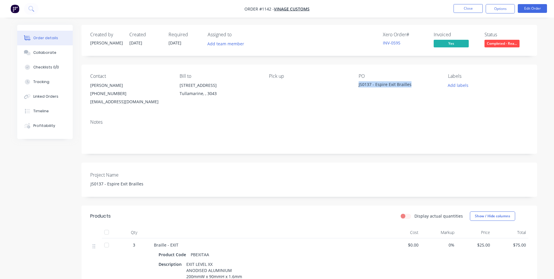
drag, startPoint x: 410, startPoint y: 83, endPoint x: 357, endPoint y: 82, distance: 53.2
click at [357, 82] on div "Contact [PERSON_NAME] [PHONE_NUMBER] [EMAIL_ADDRESS][DOMAIN_NAME] Bill to [STRE…" at bounding box center [310, 90] width 456 height 50
drag, startPoint x: 271, startPoint y: 10, endPoint x: 260, endPoint y: 10, distance: 10.8
click at [260, 10] on span "Order #1142 -" at bounding box center [260, 9] width 30 height 6
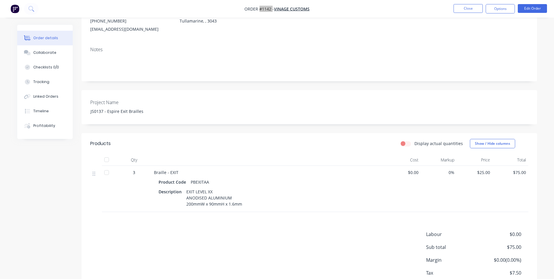
scroll to position [22, 0]
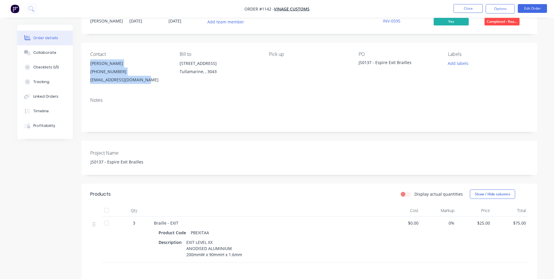
drag, startPoint x: 89, startPoint y: 63, endPoint x: 148, endPoint y: 85, distance: 63.1
click at [148, 85] on div "Contact [PERSON_NAME] [PHONE_NUMBER] [EMAIL_ADDRESS][DOMAIN_NAME] Bill to [STRE…" at bounding box center [310, 68] width 456 height 50
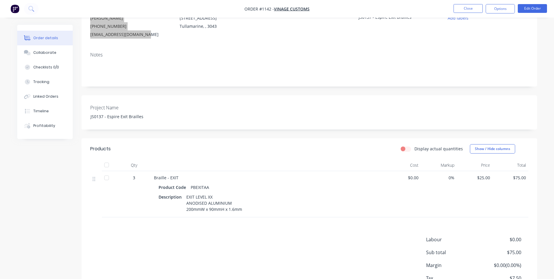
scroll to position [110, 0]
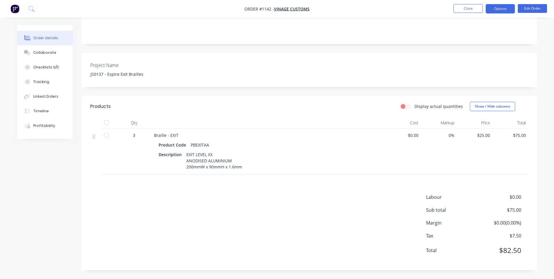
click at [491, 12] on button "Options" at bounding box center [500, 8] width 29 height 9
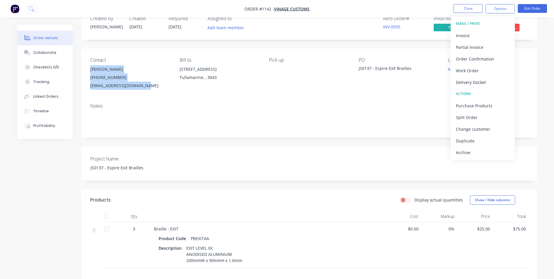
scroll to position [0, 0]
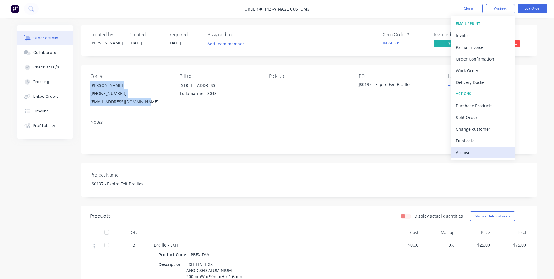
click at [464, 153] on div "Archive" at bounding box center [483, 152] width 54 height 8
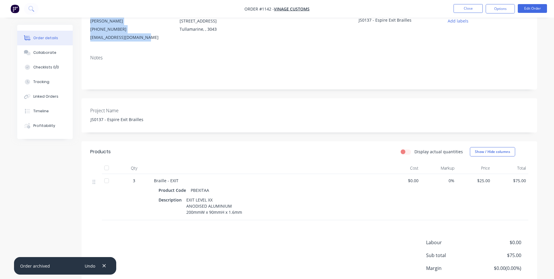
scroll to position [110, 0]
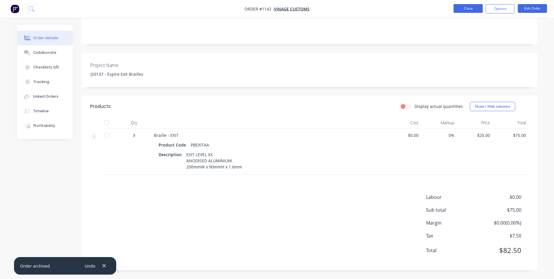
click at [470, 12] on button "Close" at bounding box center [468, 8] width 29 height 9
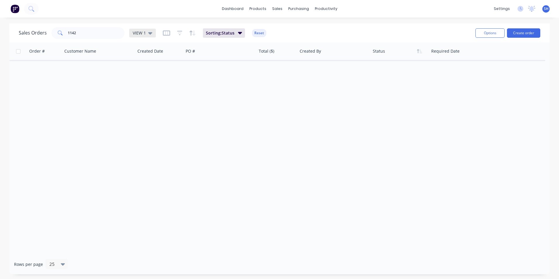
click at [150, 34] on icon at bounding box center [150, 33] width 4 height 6
click at [149, 119] on button "To be Invoiced" at bounding box center [164, 118] width 67 height 7
click at [106, 29] on input "1142" at bounding box center [96, 33] width 57 height 12
drag, startPoint x: 105, startPoint y: 32, endPoint x: 34, endPoint y: 27, distance: 71.5
click at [34, 27] on div "Sales Orders 1142 To be Invoiced" at bounding box center [95, 33] width 152 height 12
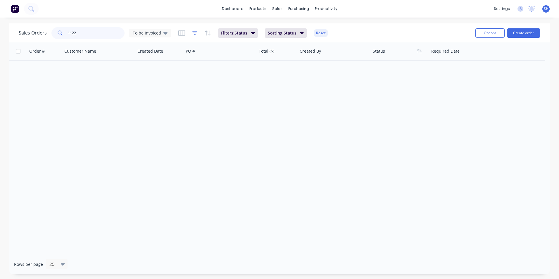
type input "1122"
click at [165, 33] on icon at bounding box center [165, 33] width 4 height 6
click at [144, 109] on button "archived" at bounding box center [164, 106] width 67 height 7
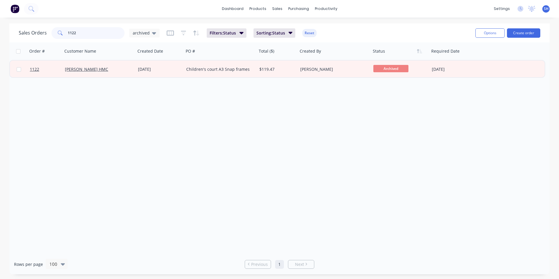
click at [95, 34] on input "1122" at bounding box center [96, 33] width 57 height 12
drag, startPoint x: 77, startPoint y: 34, endPoint x: 50, endPoint y: 36, distance: 27.5
click at [50, 35] on div "Sales Orders 1122 archived" at bounding box center [89, 33] width 141 height 12
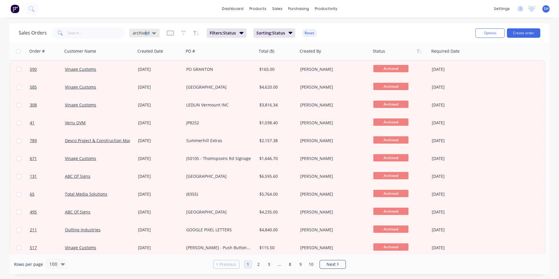
click at [145, 32] on span "archived" at bounding box center [141, 33] width 17 height 6
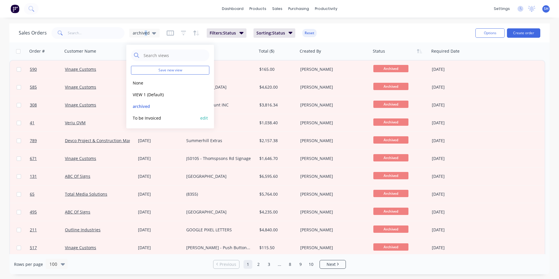
click at [146, 118] on button "To be Invoiced" at bounding box center [164, 118] width 67 height 7
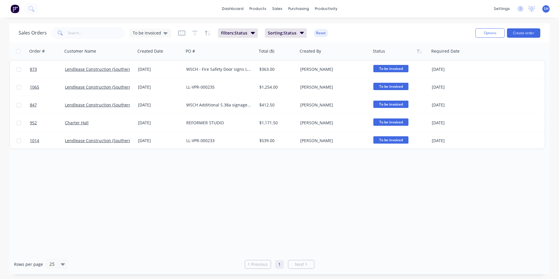
click at [156, 161] on div "Order # Customer Name Created Date PO # Total ($) Created By Status Required Da…" at bounding box center [279, 148] width 540 height 212
